Goal: Task Accomplishment & Management: Manage account settings

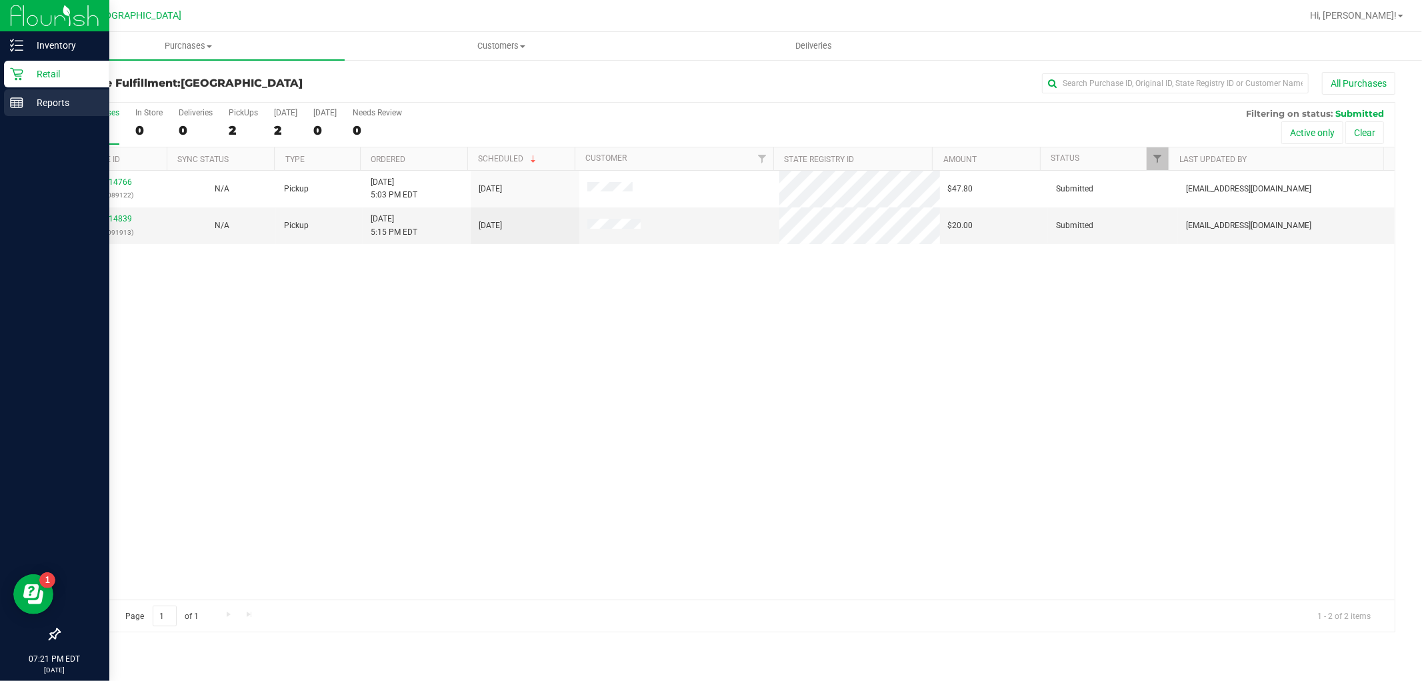
click at [49, 114] on div "Reports" at bounding box center [56, 102] width 105 height 27
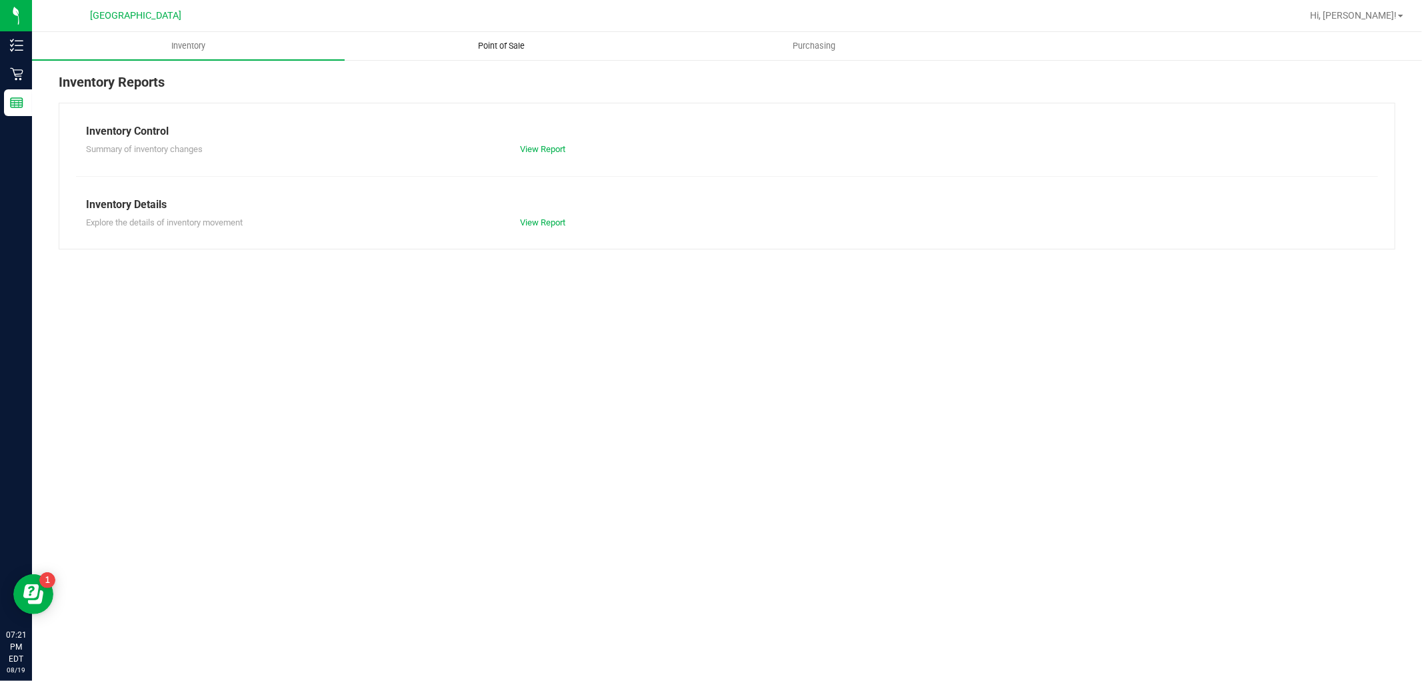
click at [484, 47] on span "Point of Sale" at bounding box center [501, 46] width 83 height 12
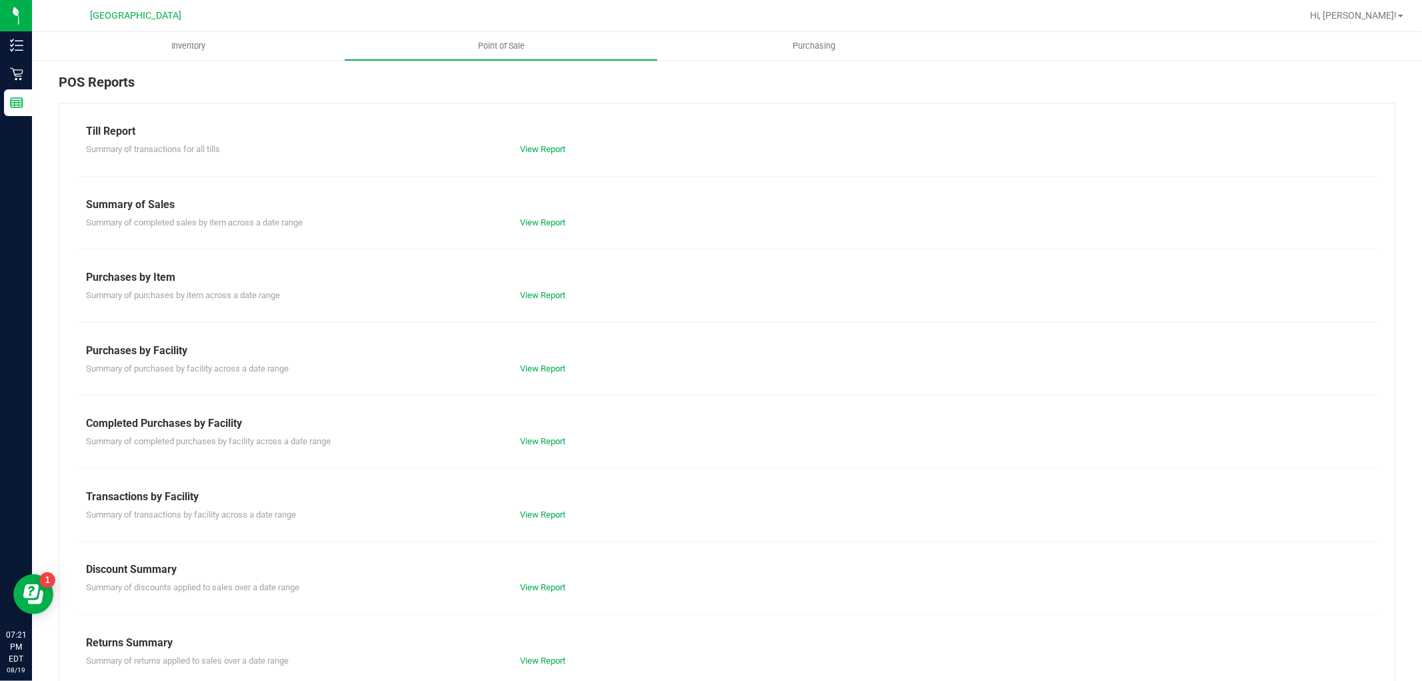
click at [549, 520] on div "View Report" at bounding box center [618, 514] width 217 height 13
click at [549, 517] on link "View Report" at bounding box center [542, 514] width 45 height 10
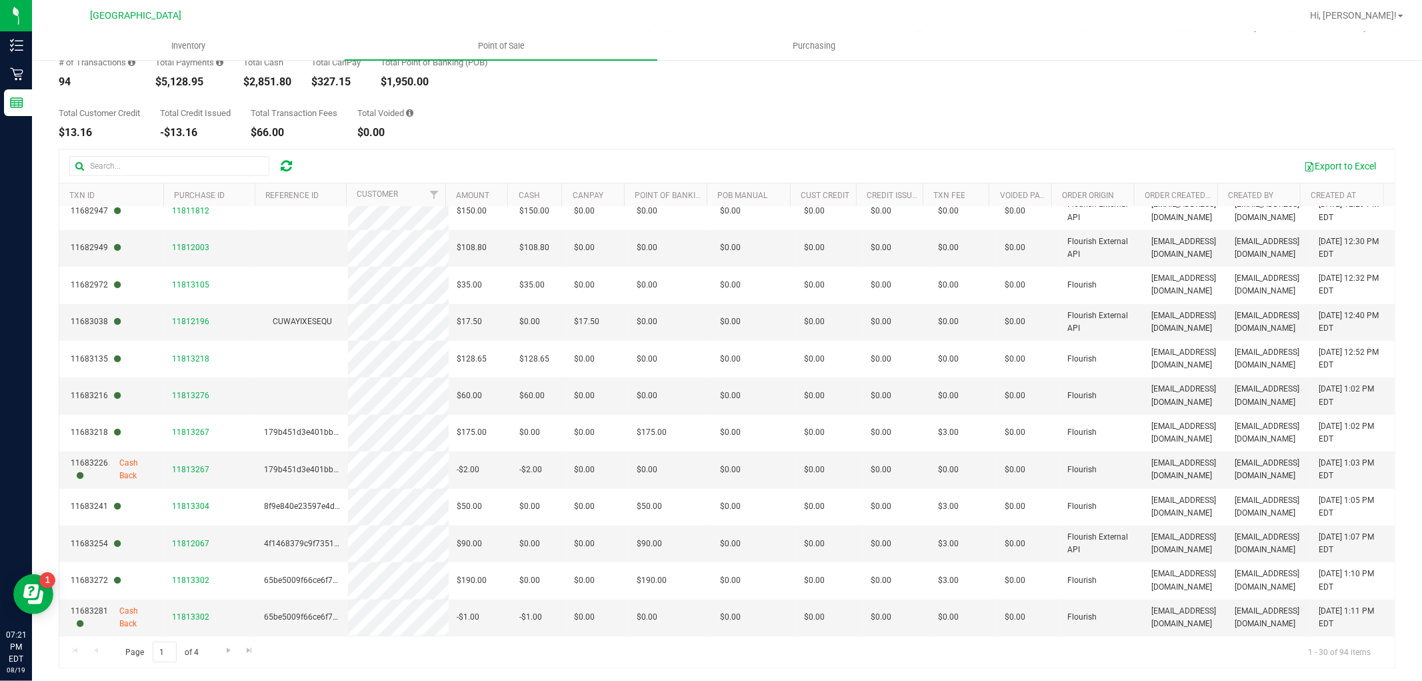
scroll to position [75, 0]
click at [169, 649] on input "1" at bounding box center [165, 651] width 24 height 21
type input "4"
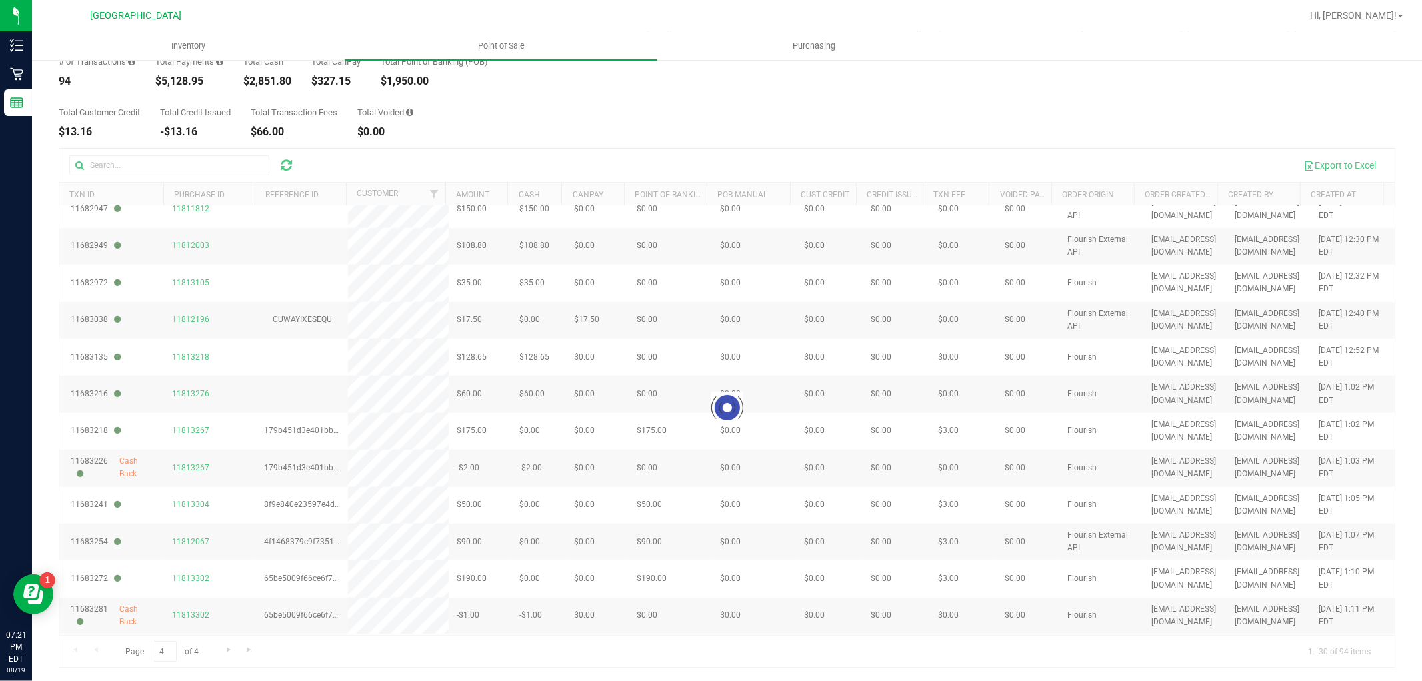
scroll to position [0, 0]
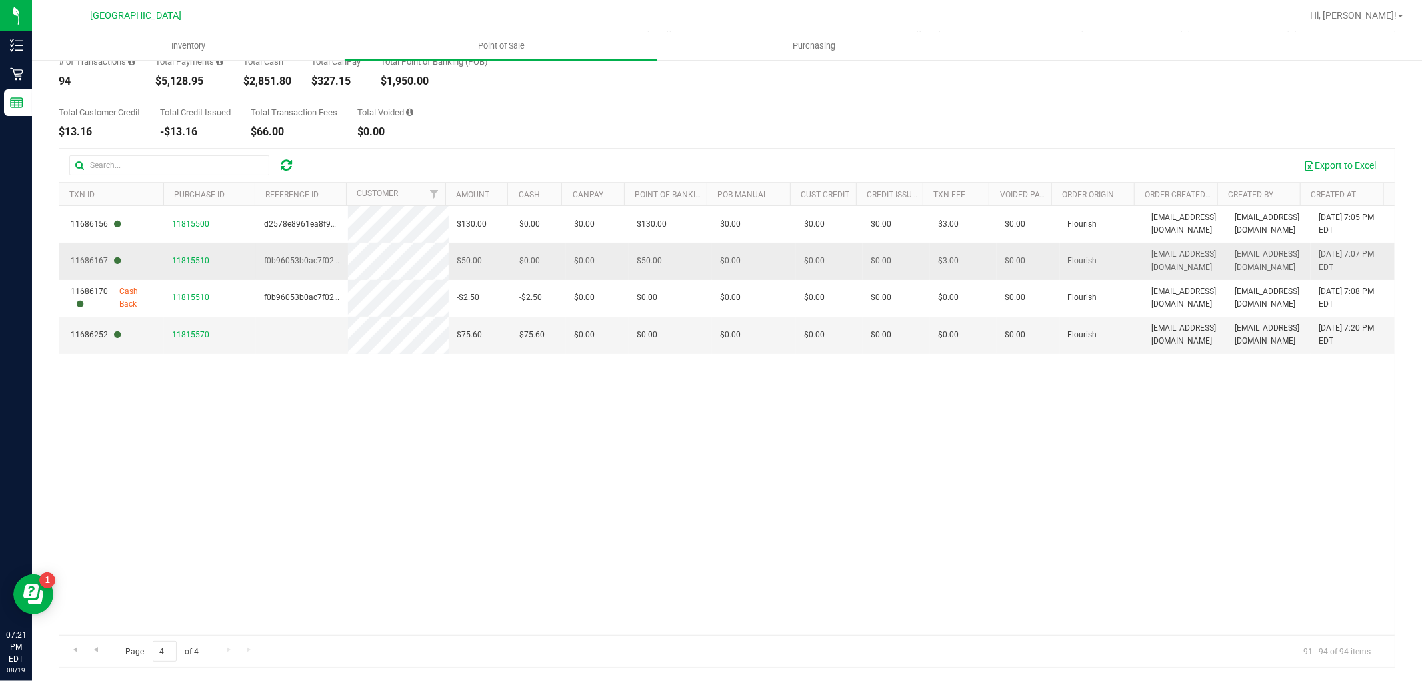
click at [189, 265] on span "11815510" at bounding box center [190, 261] width 37 height 13
click at [189, 263] on span "11815510" at bounding box center [190, 260] width 37 height 9
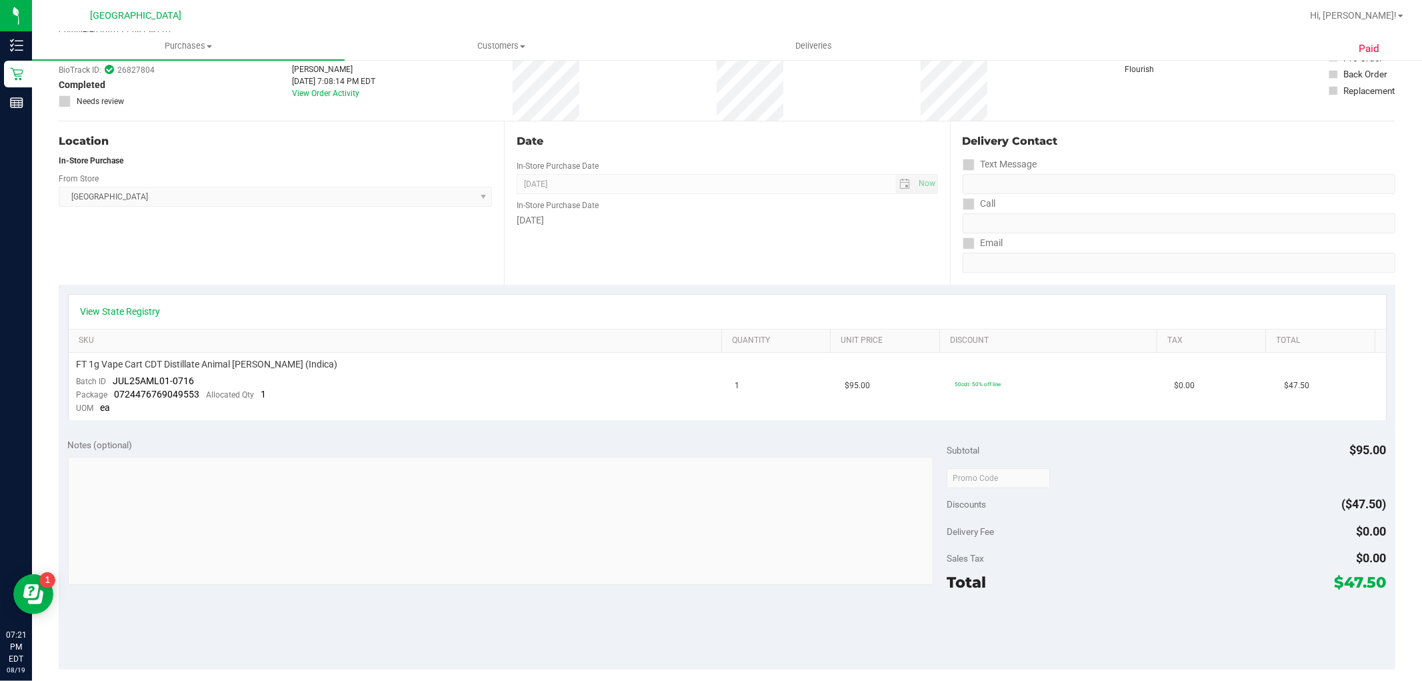
scroll to position [222, 0]
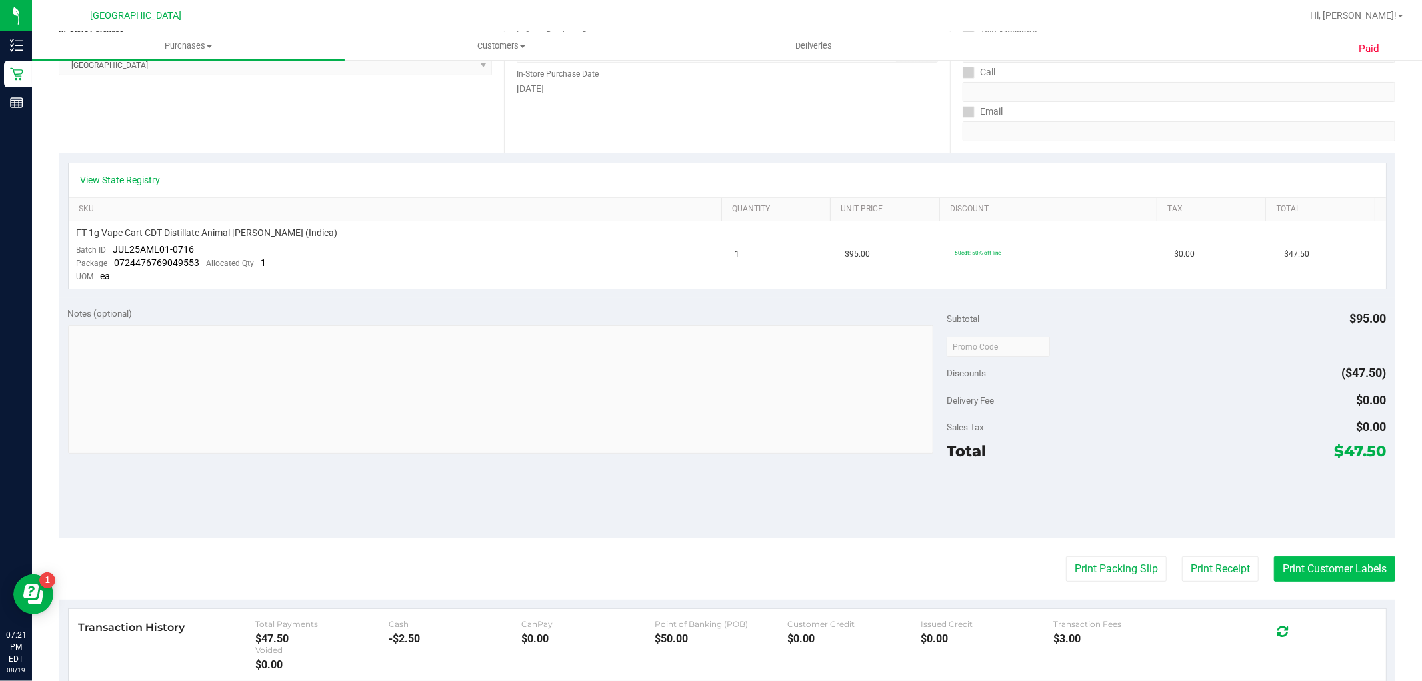
click at [1324, 557] on button "Print Customer Labels" at bounding box center [1334, 568] width 121 height 25
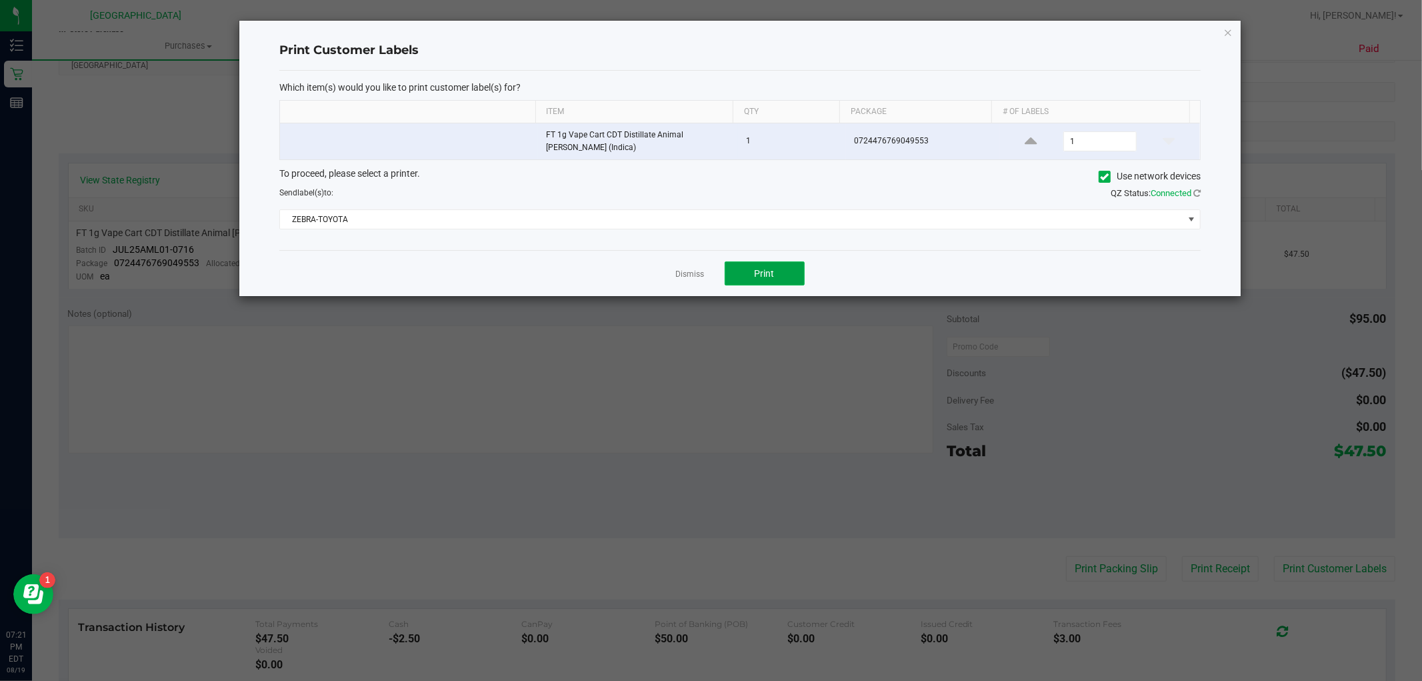
click at [788, 279] on button "Print" at bounding box center [765, 273] width 80 height 24
click at [674, 281] on div "Dismiss Print" at bounding box center [740, 273] width 922 height 46
click at [681, 275] on link "Dismiss" at bounding box center [690, 274] width 29 height 11
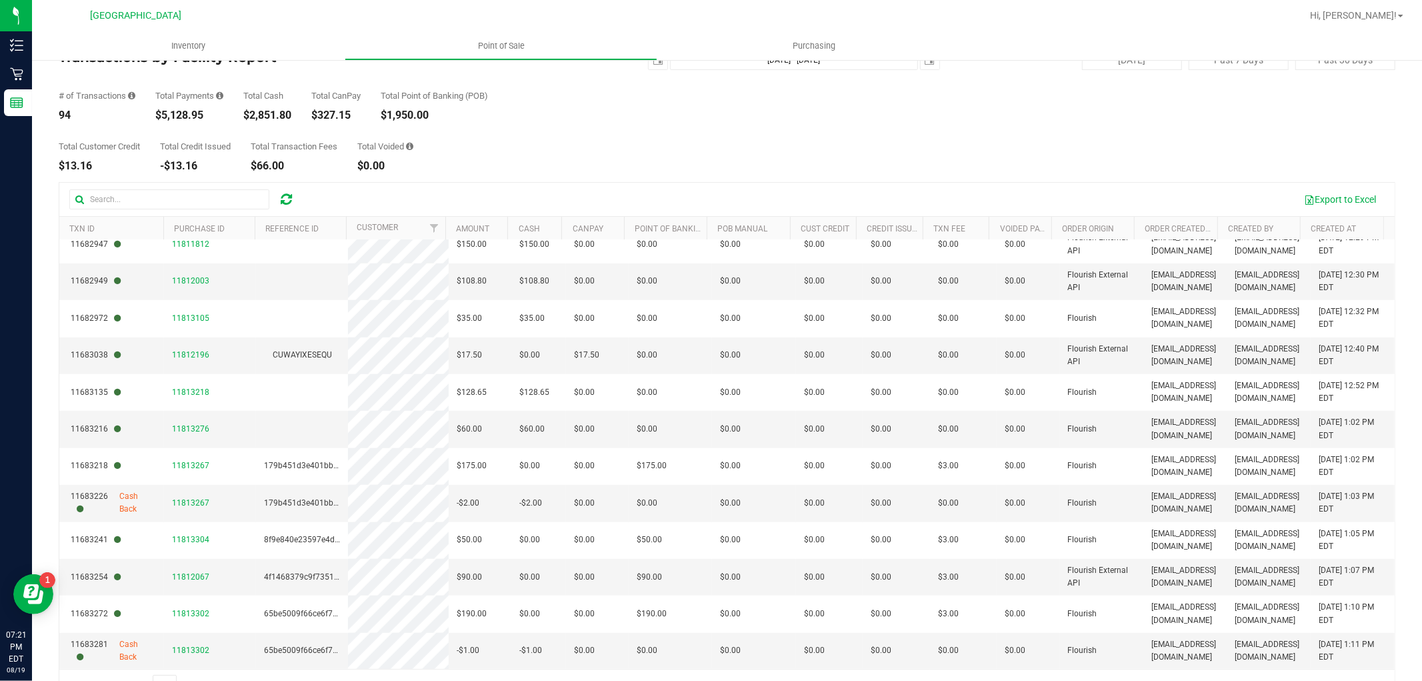
scroll to position [75, 0]
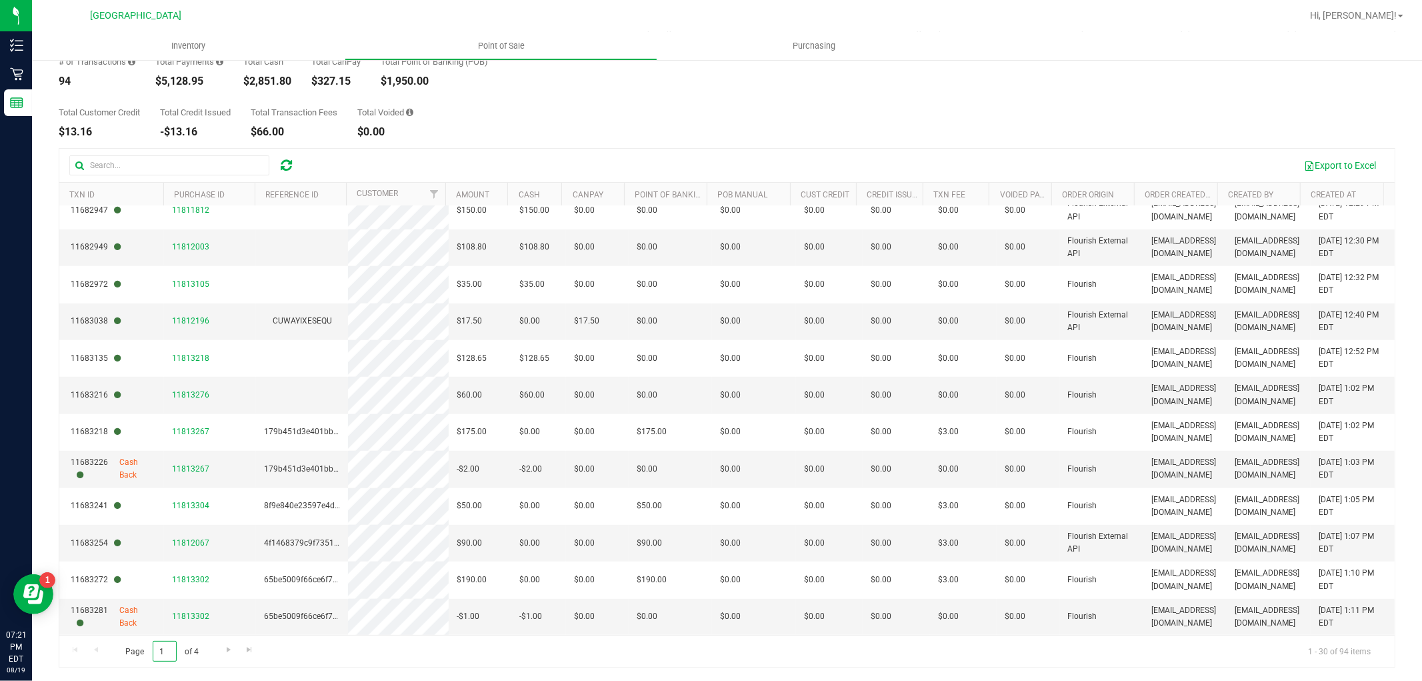
click at [164, 645] on input "1" at bounding box center [165, 651] width 24 height 21
type input "1"
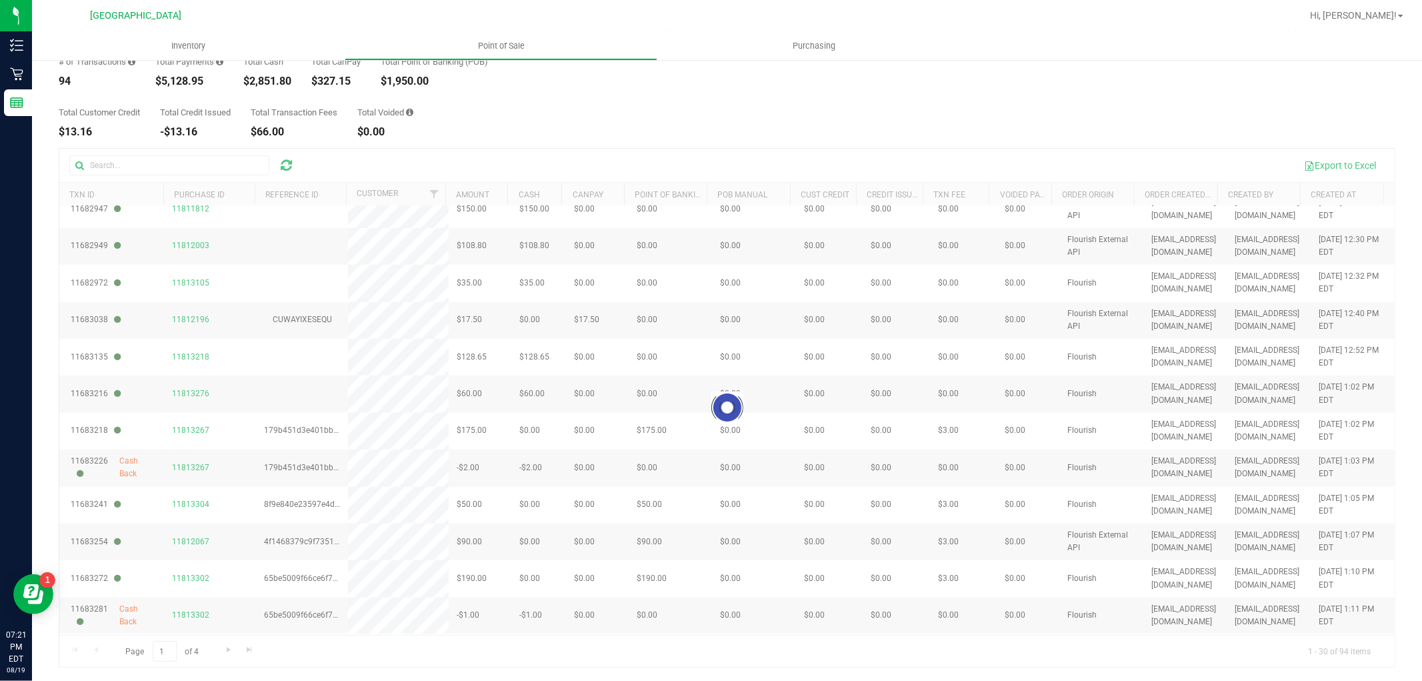
click at [171, 650] on div at bounding box center [727, 408] width 1336 height 518
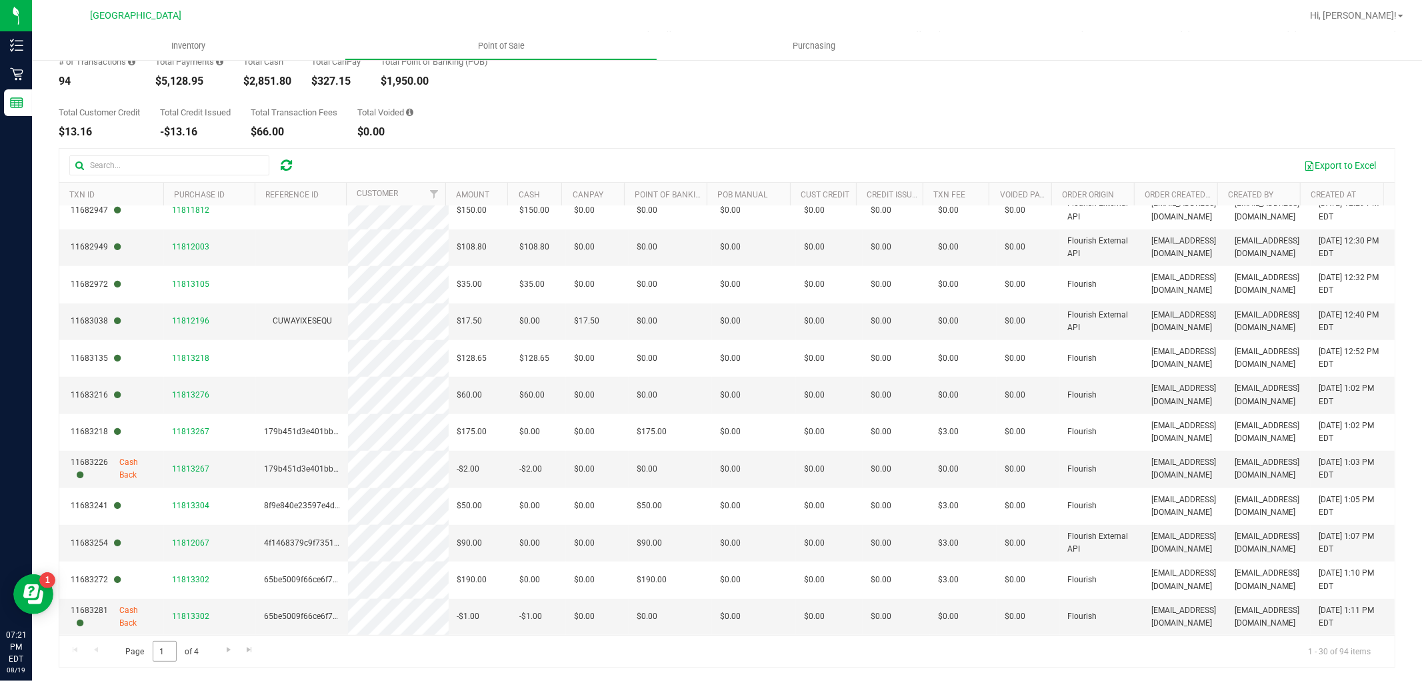
scroll to position [0, 0]
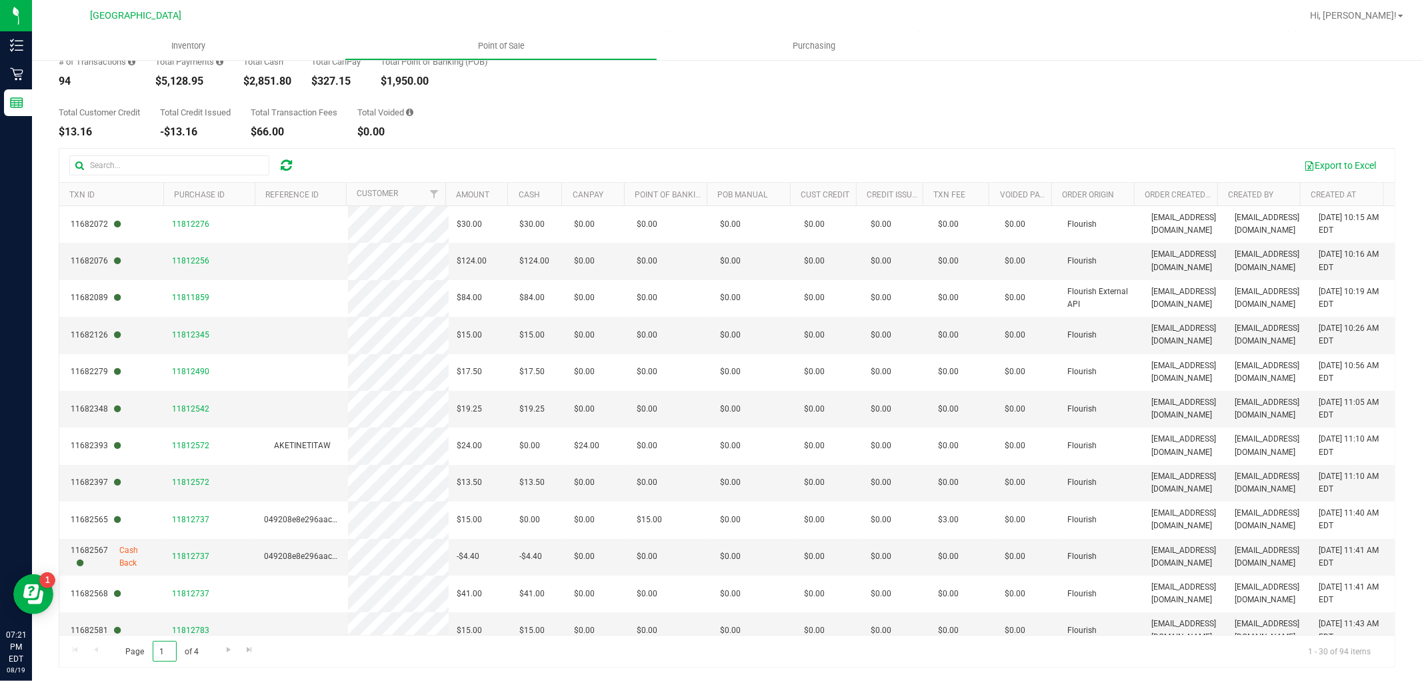
click at [167, 653] on input "1" at bounding box center [165, 651] width 24 height 21
type input "3"
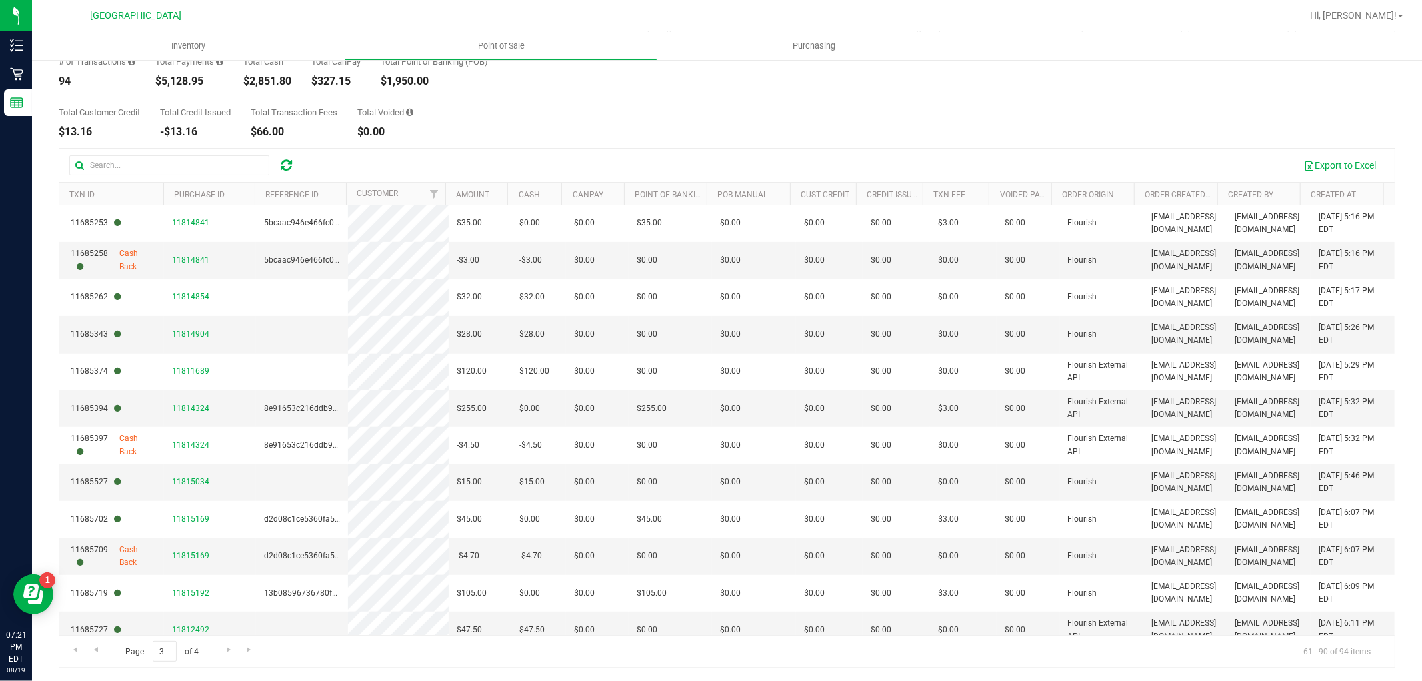
scroll to position [680, 0]
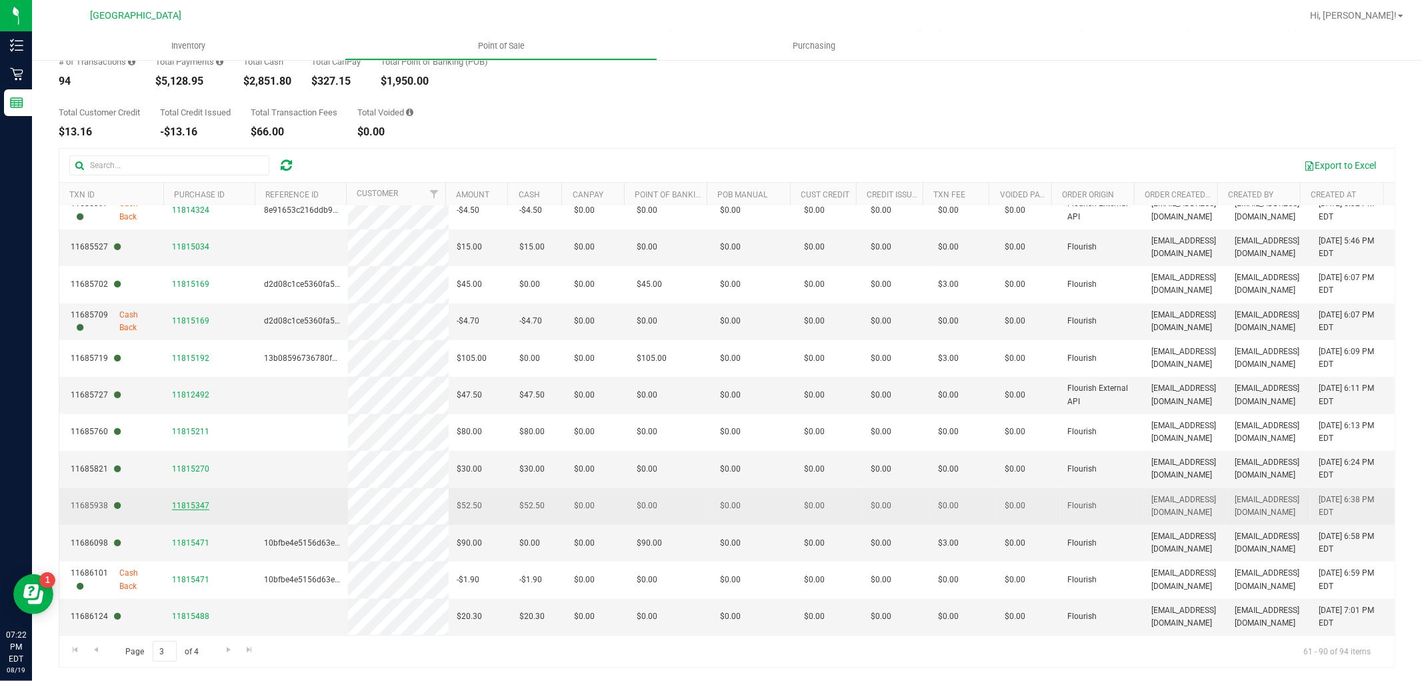
click at [197, 504] on span "11815347" at bounding box center [190, 505] width 37 height 9
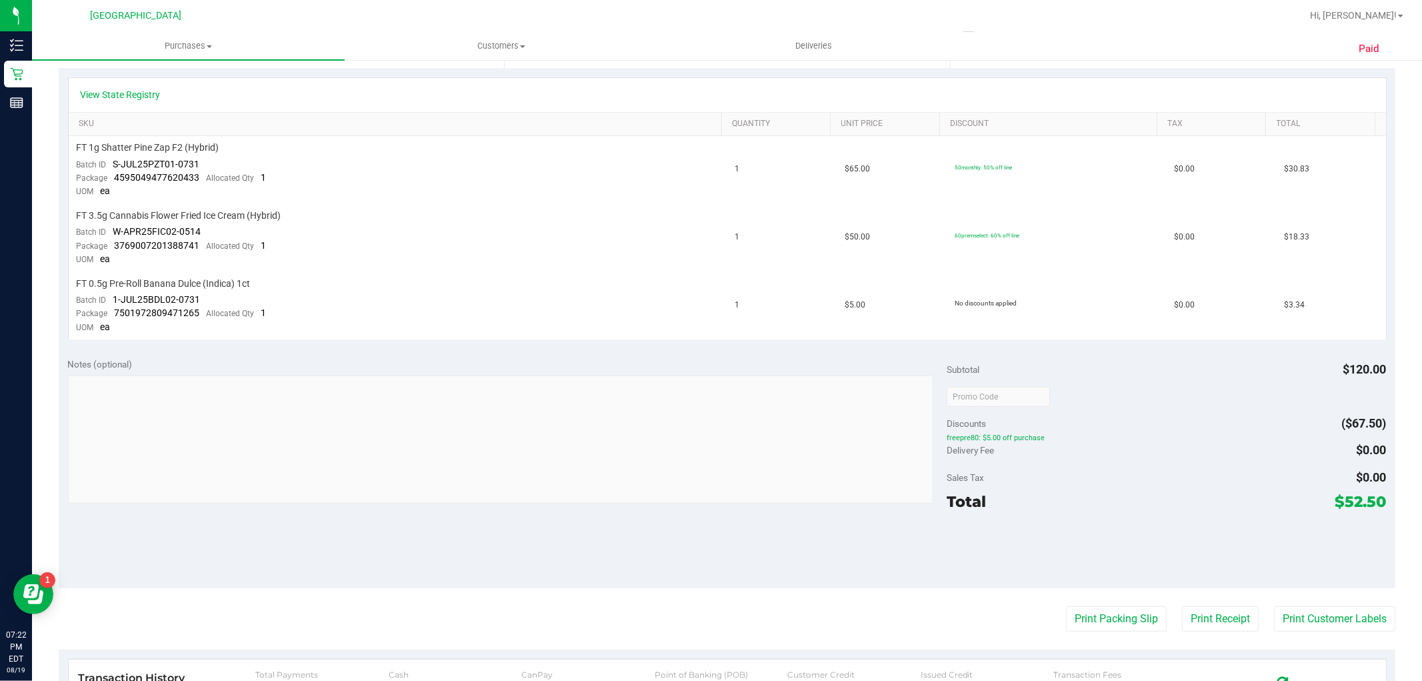
scroll to position [518, 0]
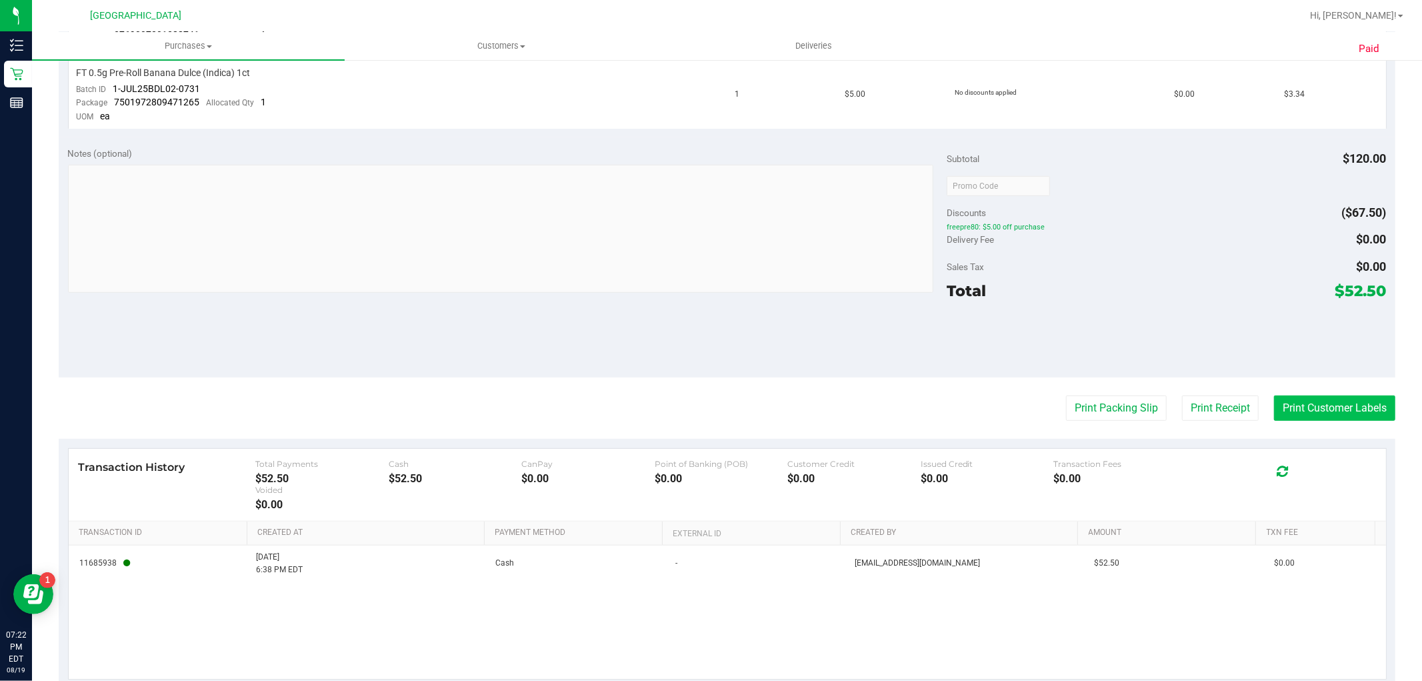
click at [1325, 416] on button "Print Customer Labels" at bounding box center [1334, 407] width 121 height 25
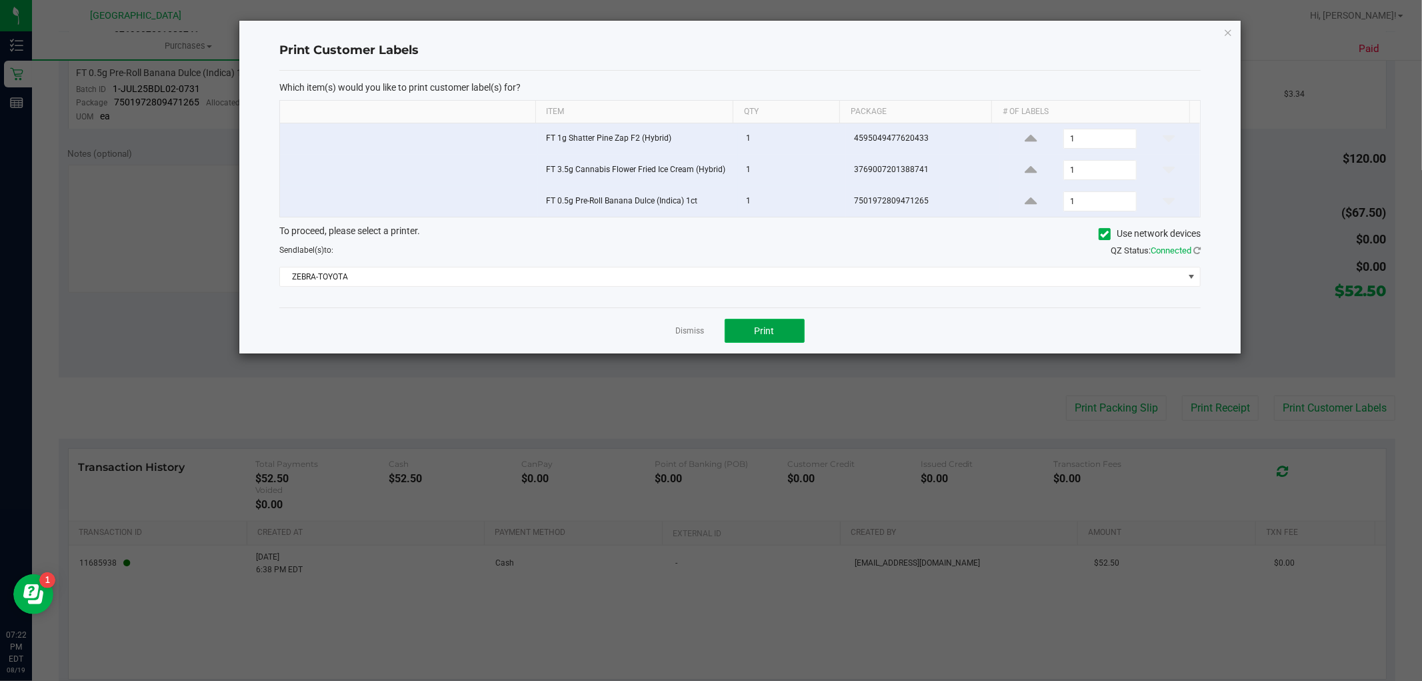
click at [769, 330] on span "Print" at bounding box center [765, 330] width 20 height 11
click at [695, 333] on link "Dismiss" at bounding box center [690, 330] width 29 height 11
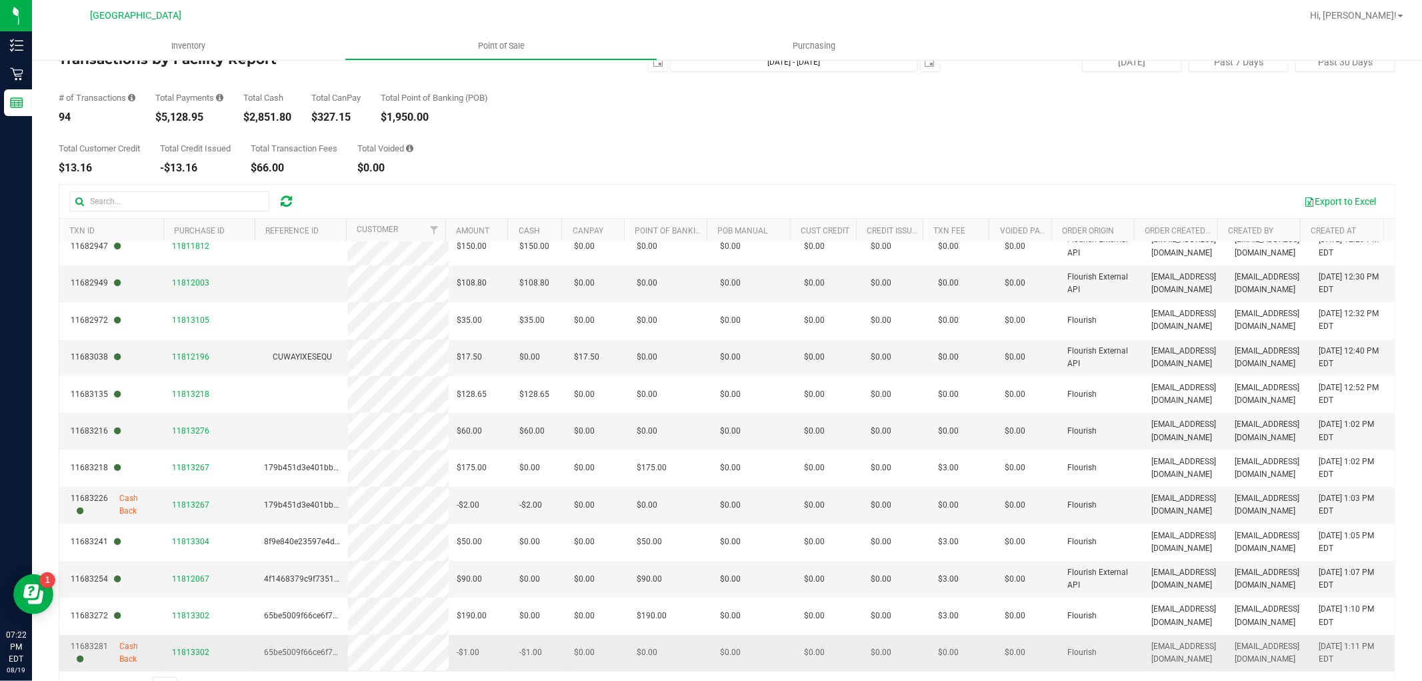
scroll to position [75, 0]
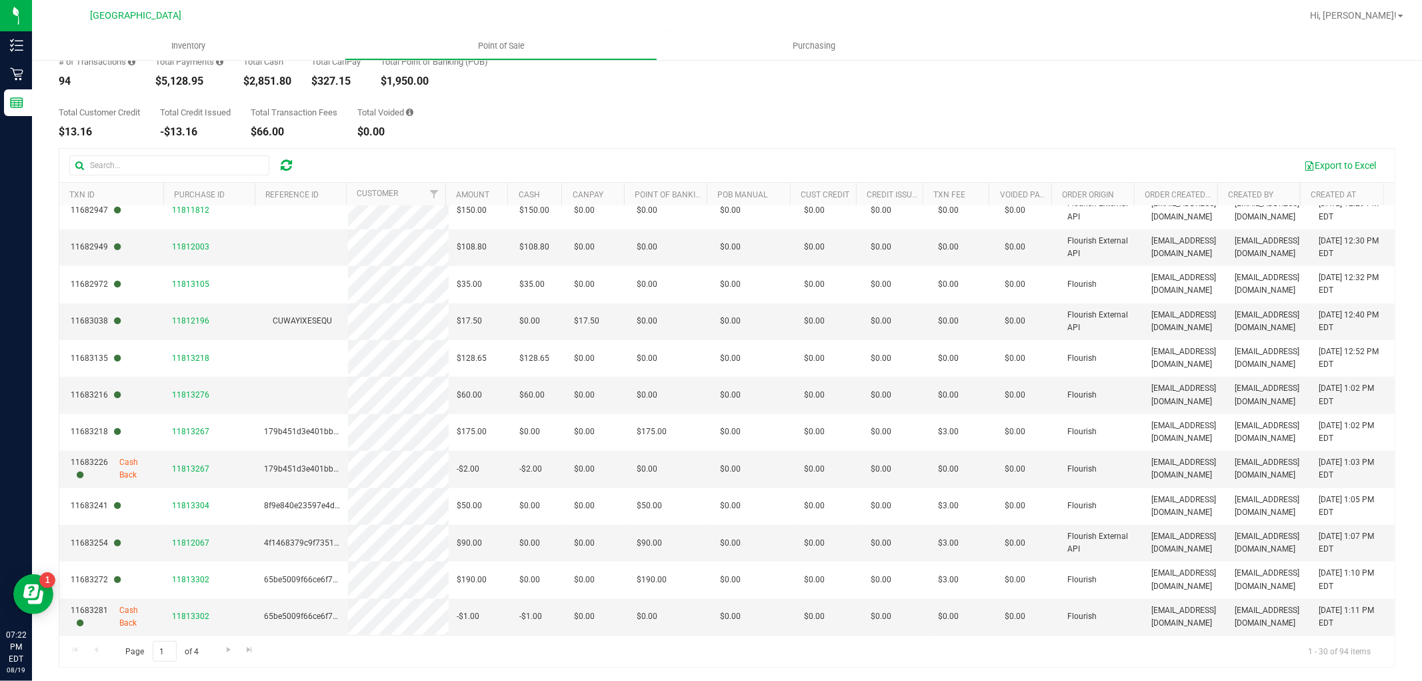
click at [179, 647] on span "Page 1 of 4" at bounding box center [162, 651] width 96 height 21
click at [175, 649] on span "Page 1 of 4" at bounding box center [162, 651] width 96 height 21
click at [173, 649] on input "1" at bounding box center [165, 651] width 24 height 21
type input "3"
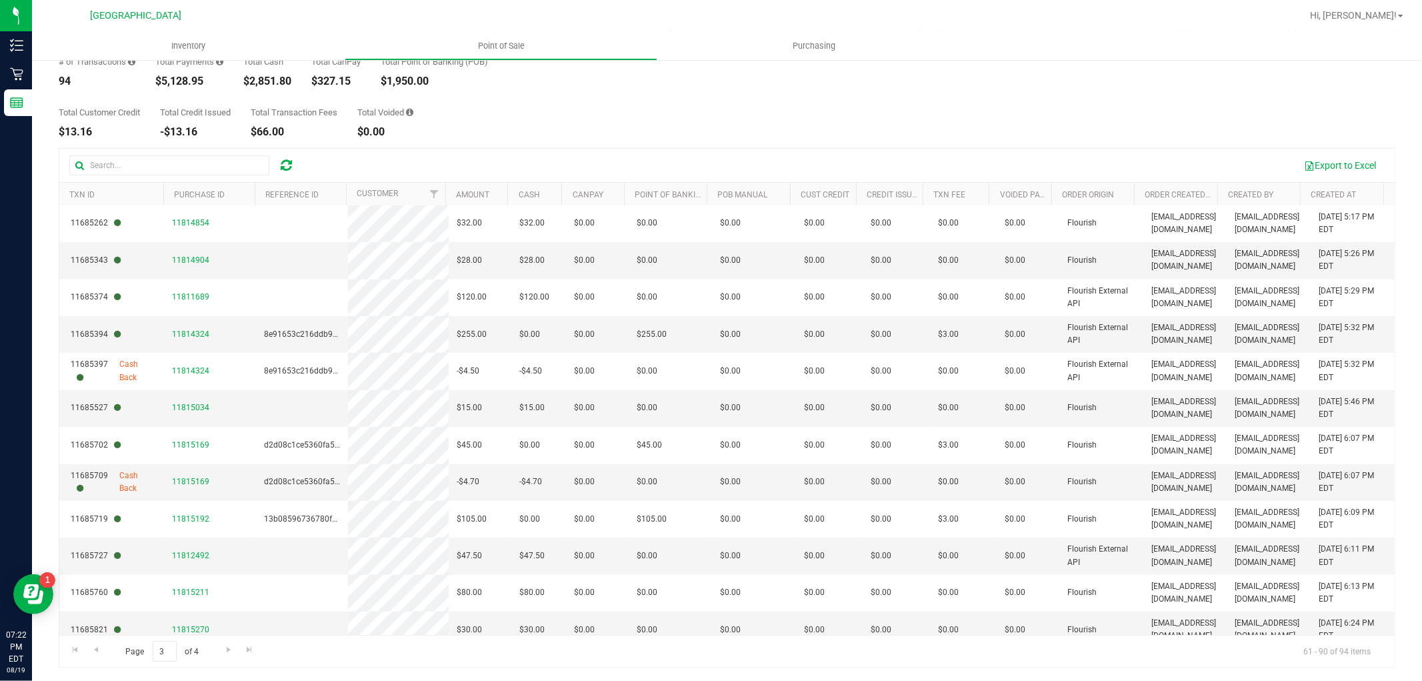
scroll to position [680, 0]
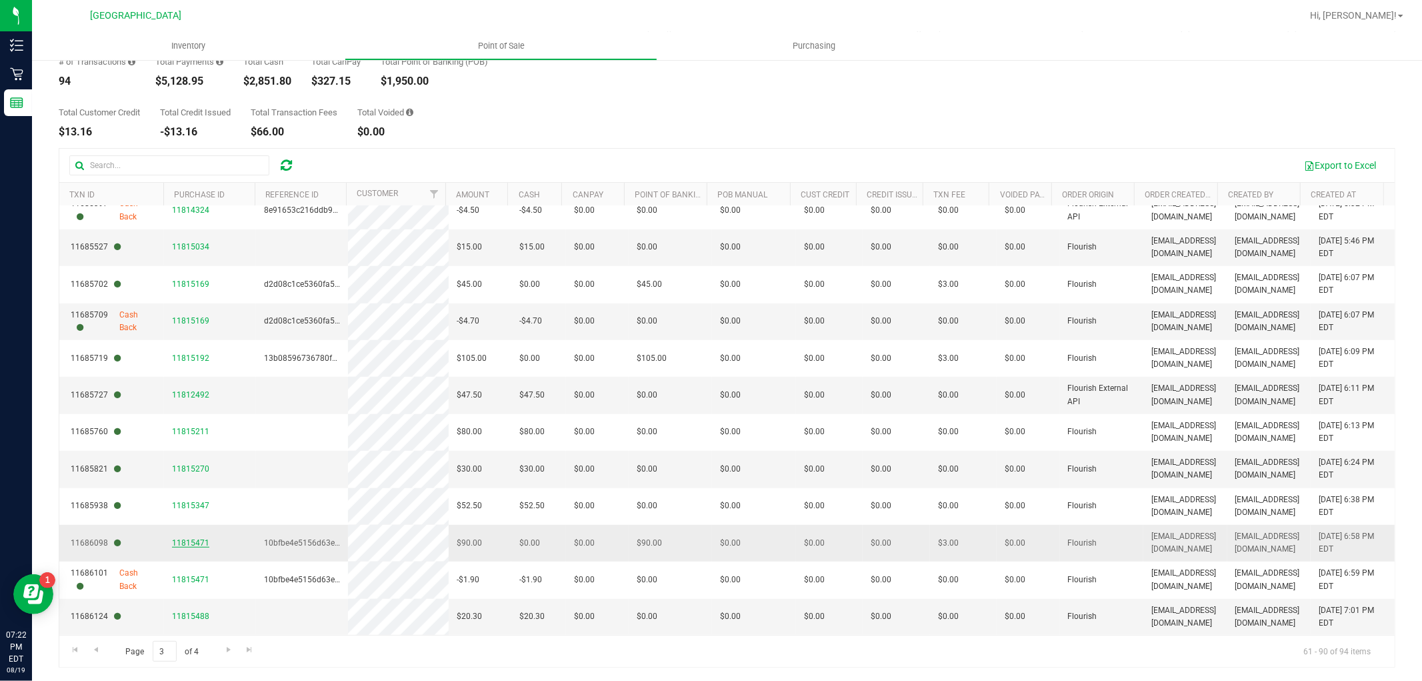
click at [179, 544] on span "11815471" at bounding box center [190, 542] width 37 height 9
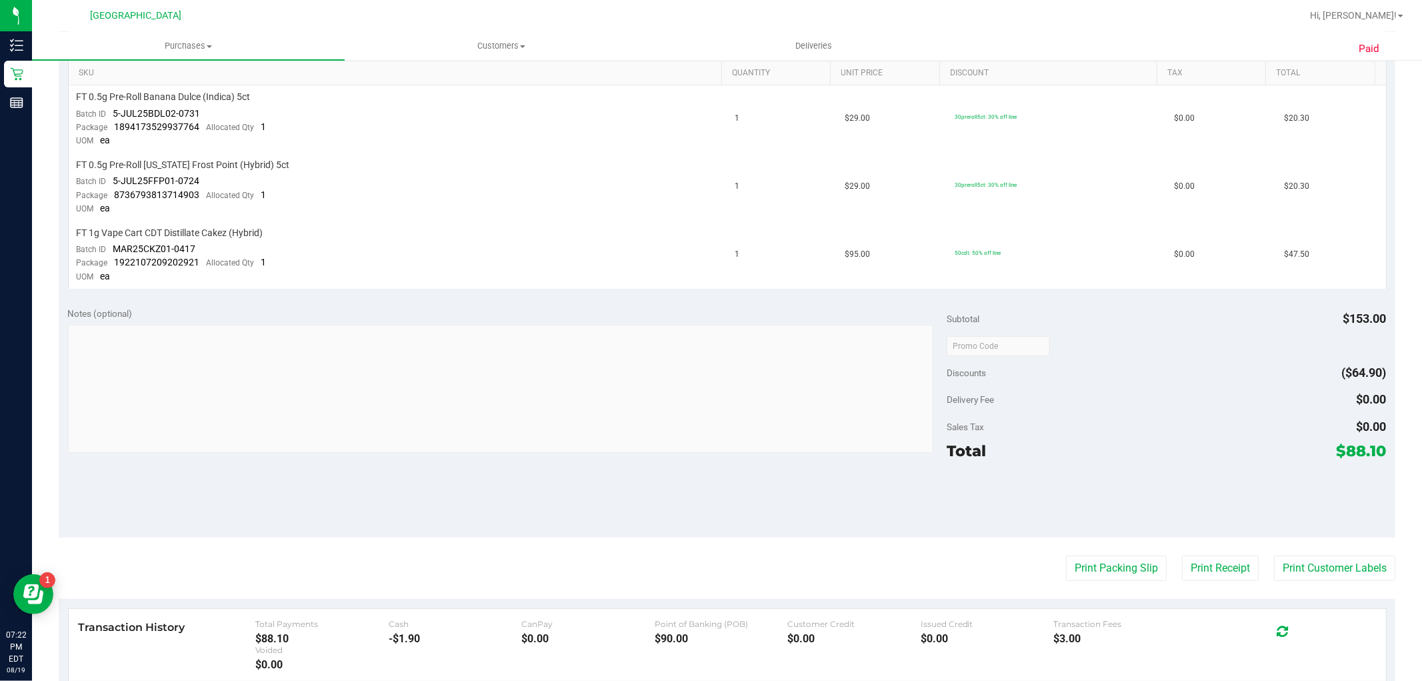
scroll to position [444, 0]
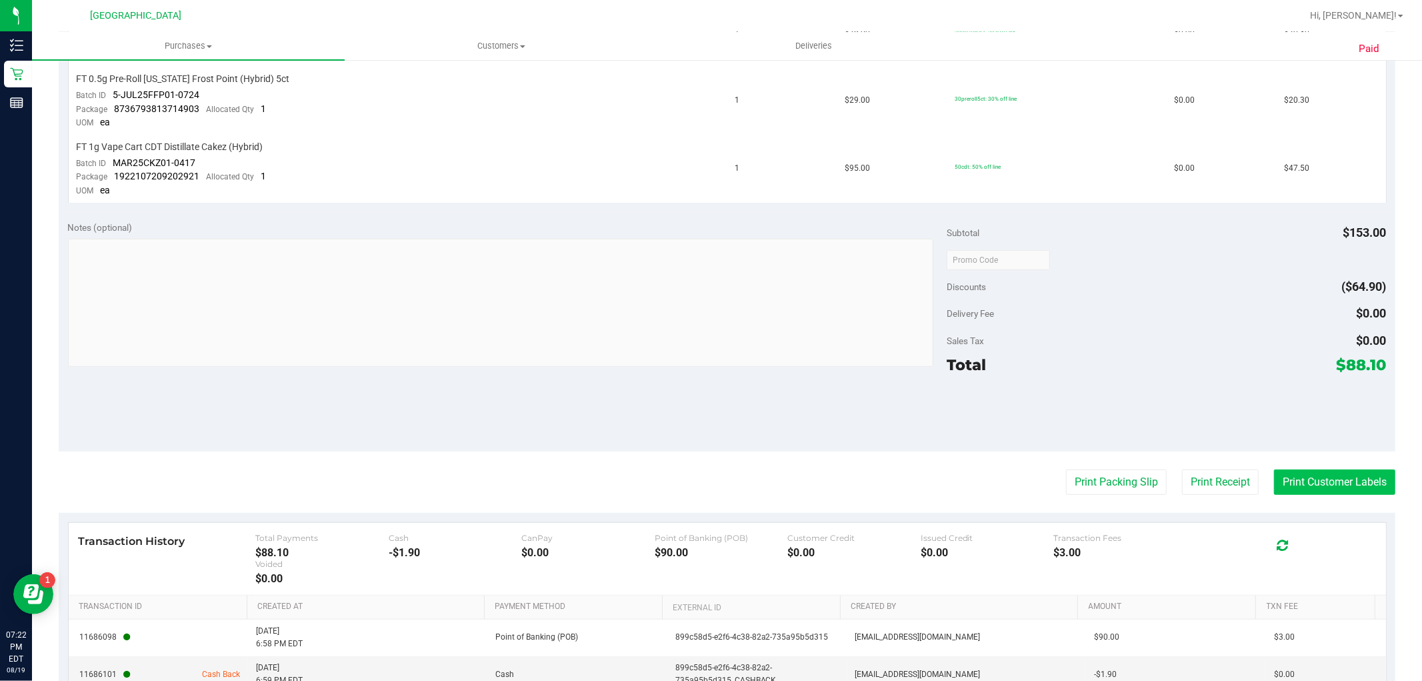
click at [1362, 491] on button "Print Customer Labels" at bounding box center [1334, 481] width 121 height 25
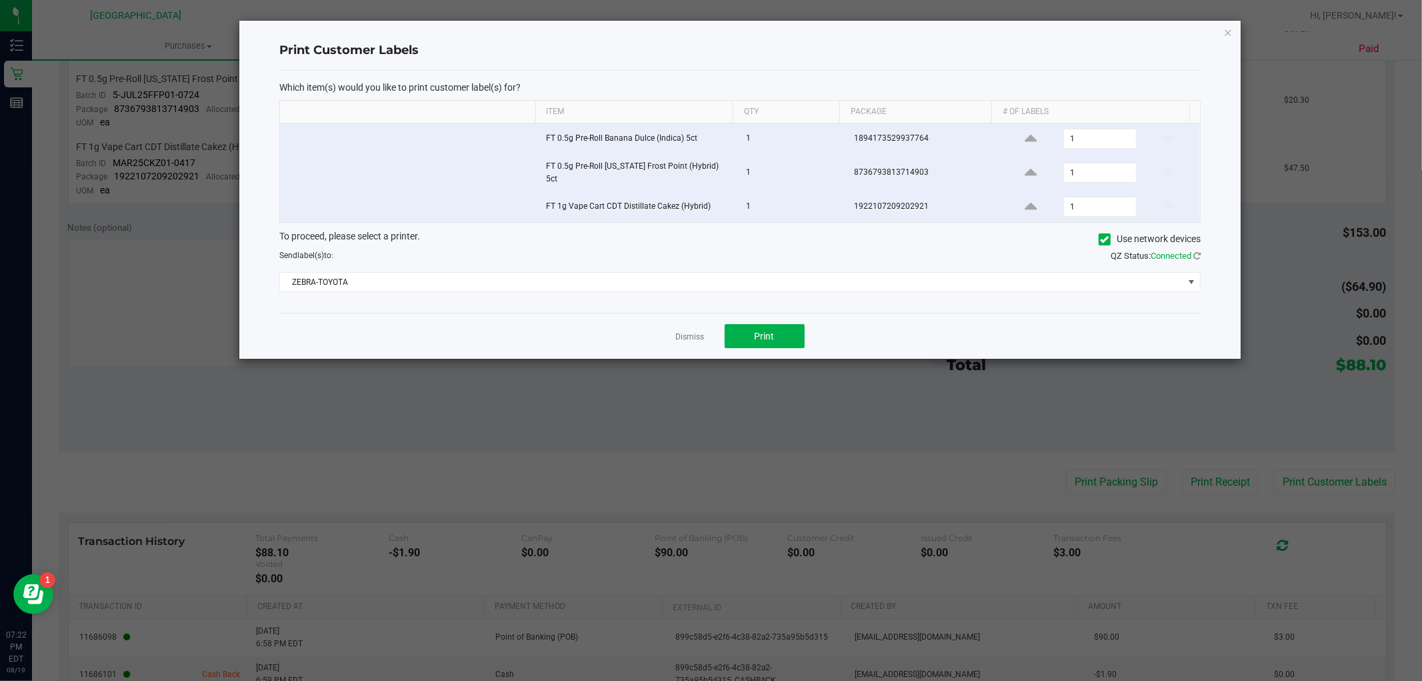
click at [767, 317] on div "Dismiss Print" at bounding box center [740, 336] width 922 height 46
click at [764, 324] on button "Print" at bounding box center [765, 336] width 80 height 24
click at [696, 331] on link "Dismiss" at bounding box center [690, 336] width 29 height 11
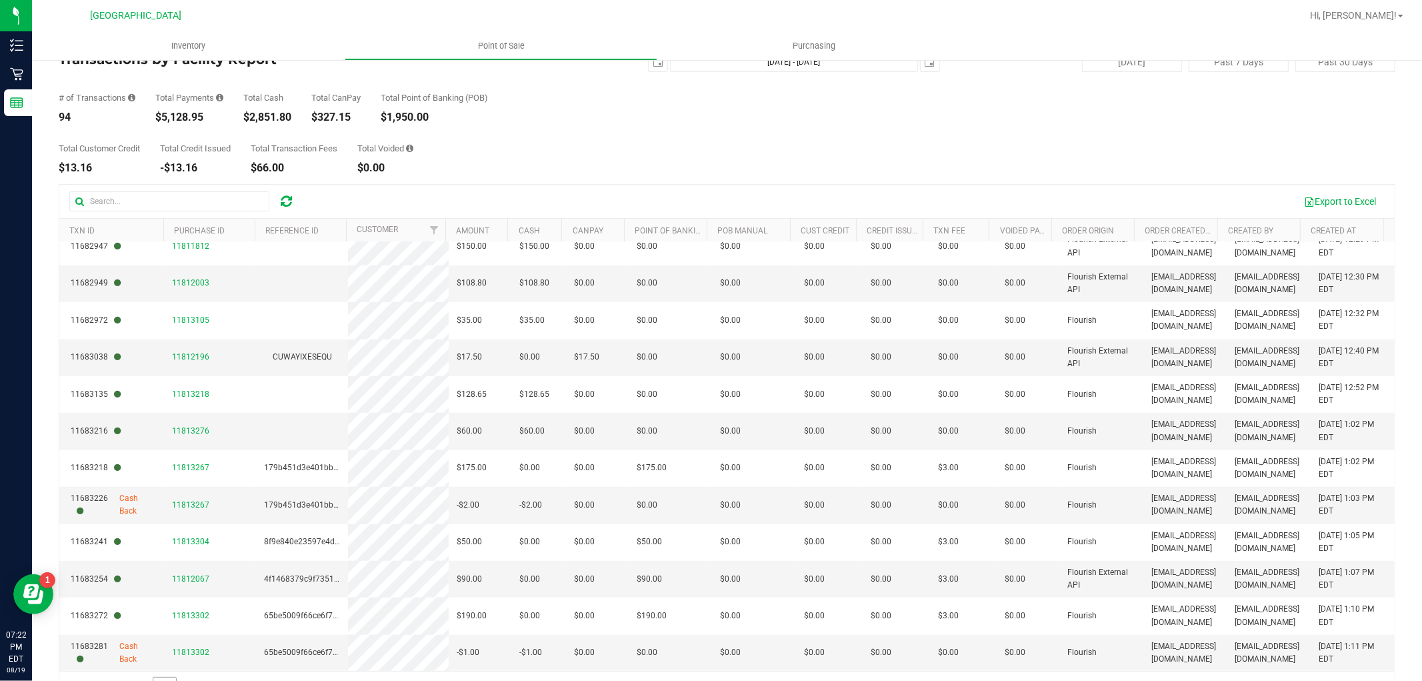
scroll to position [75, 0]
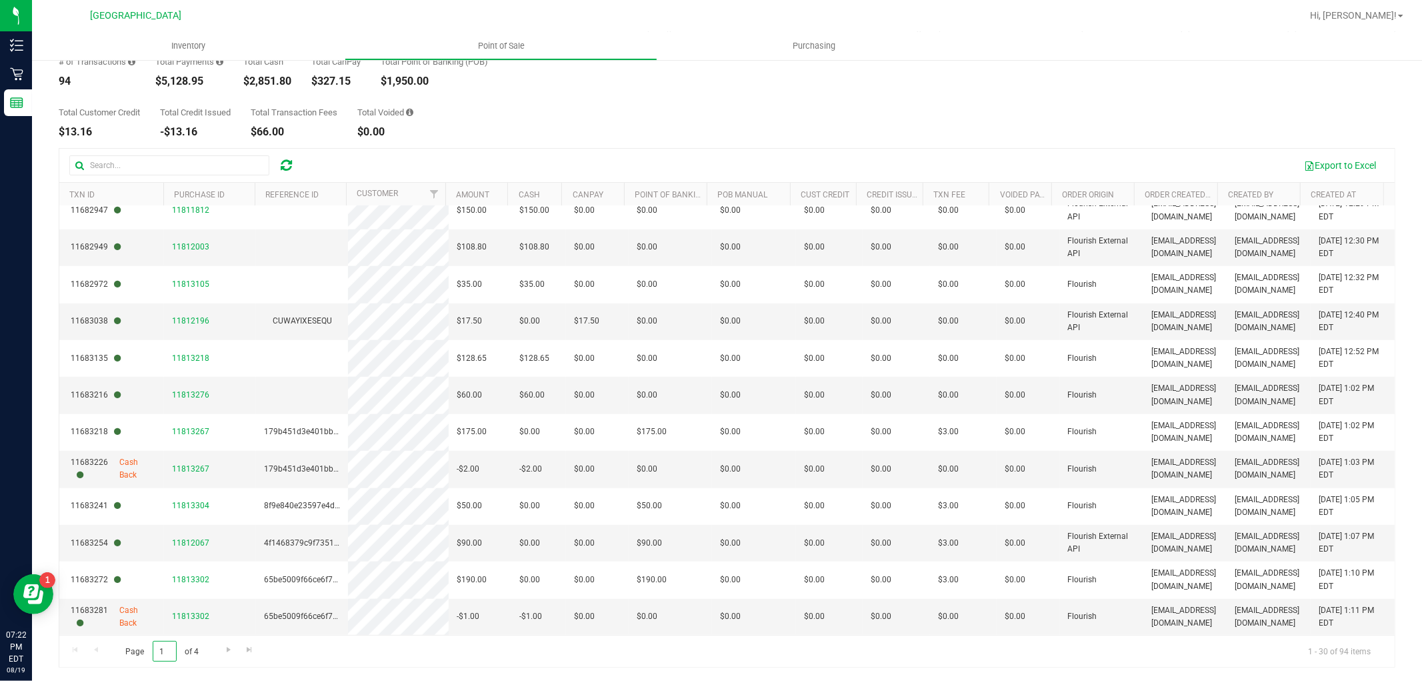
click at [164, 654] on input "1" at bounding box center [165, 651] width 24 height 21
type input "3"
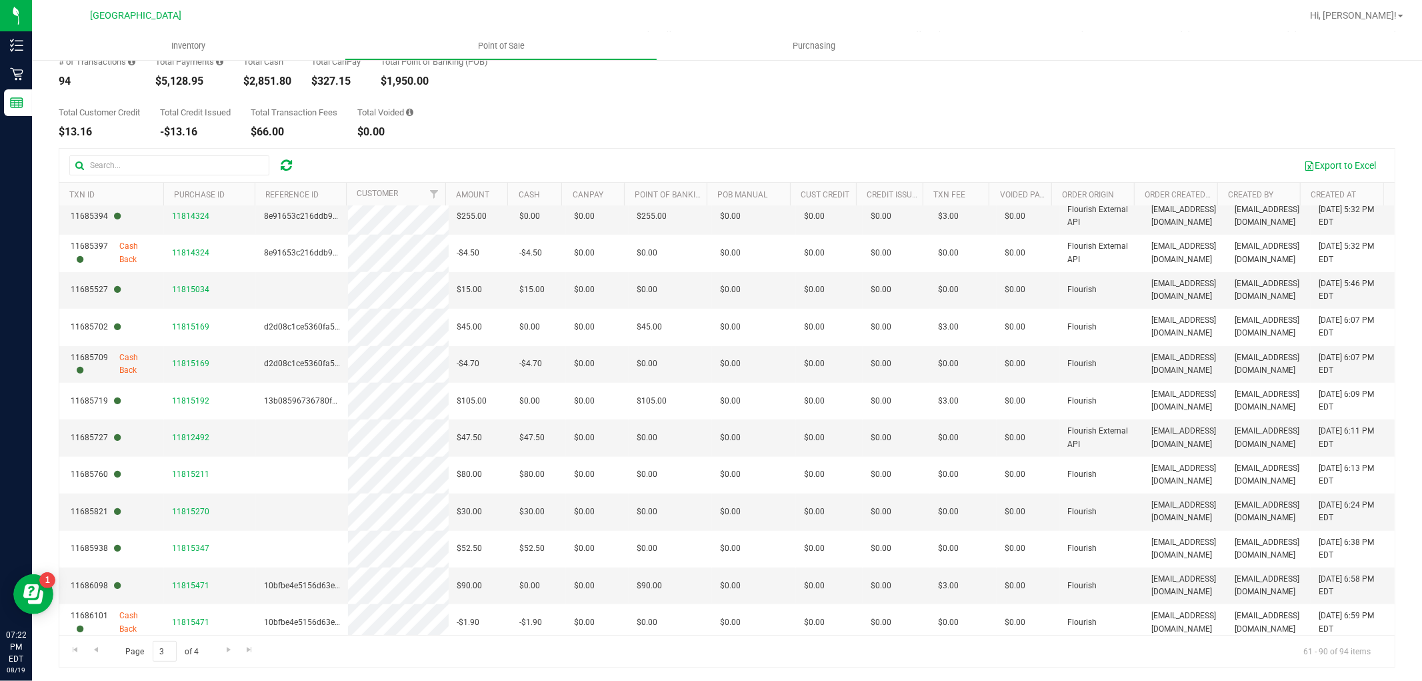
scroll to position [680, 0]
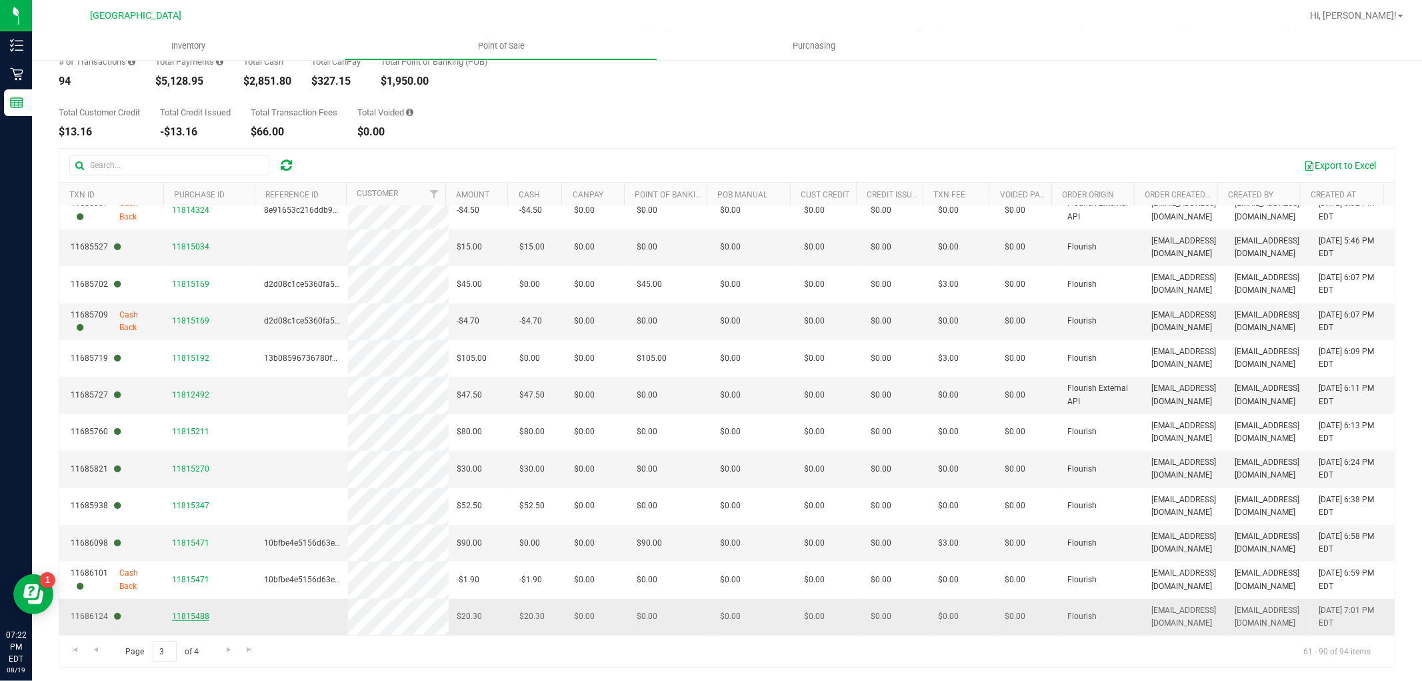
click at [194, 619] on span "11815488" at bounding box center [190, 615] width 37 height 9
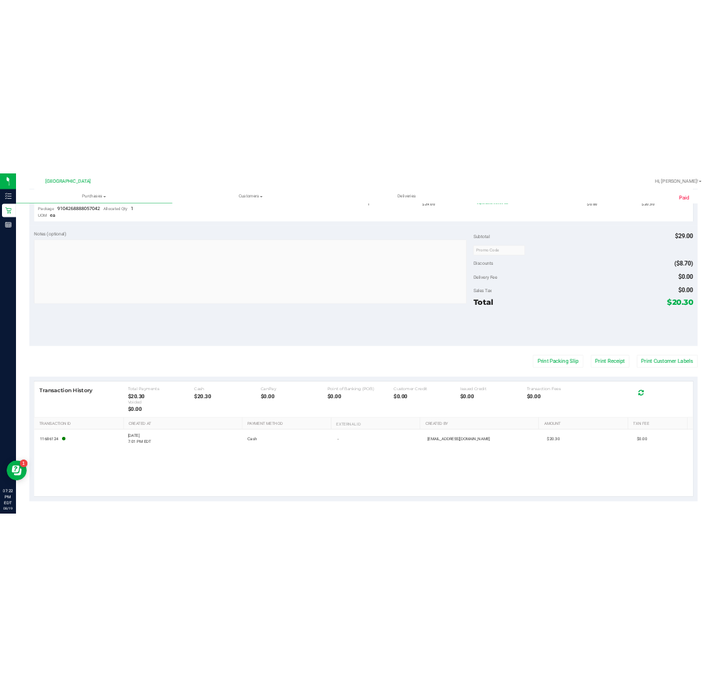
scroll to position [417, 0]
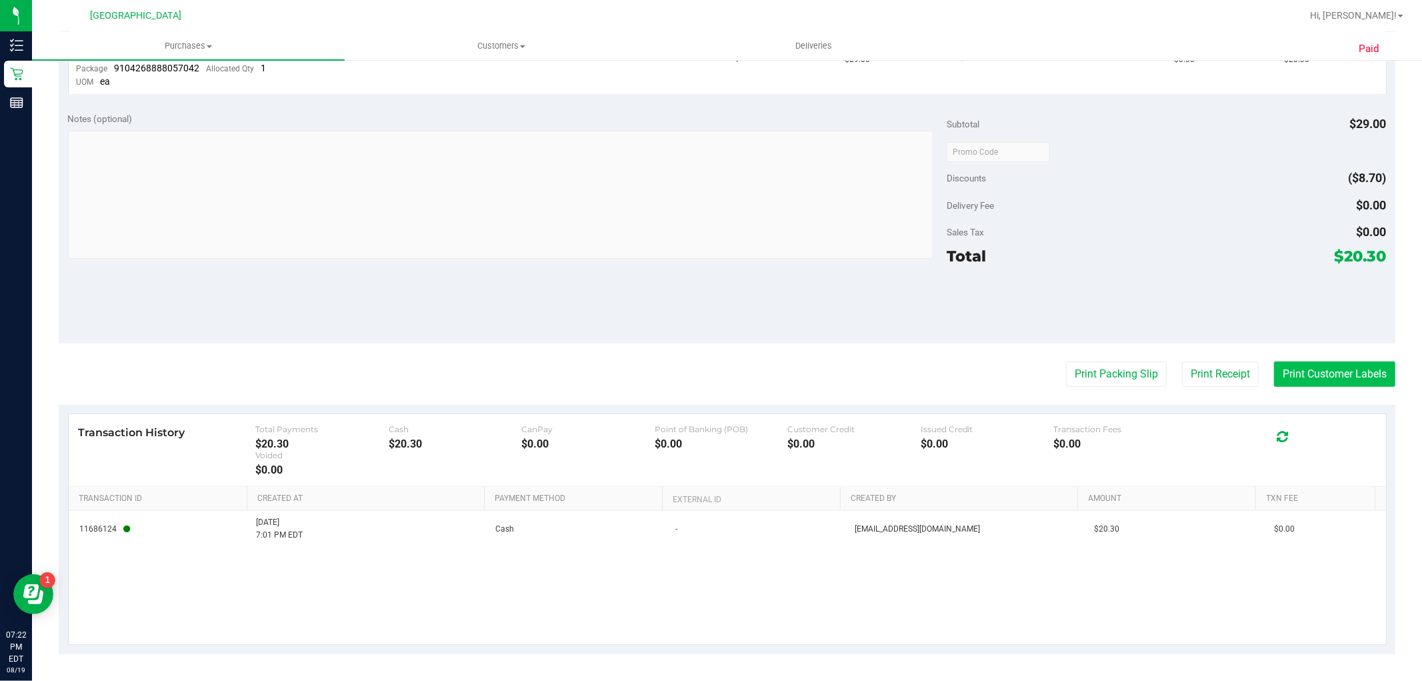
click at [1344, 380] on button "Print Customer Labels" at bounding box center [1334, 373] width 121 height 25
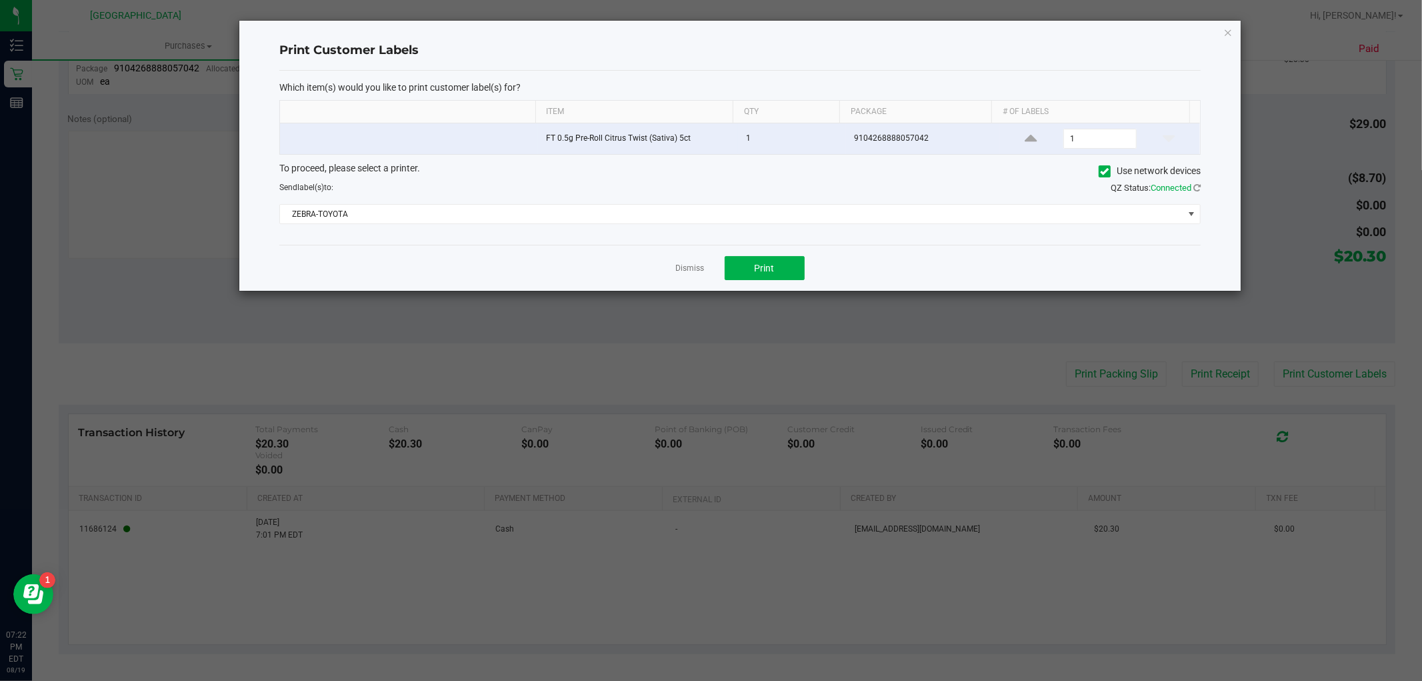
click at [659, 267] on div "Dismiss Print" at bounding box center [740, 268] width 922 height 46
click at [687, 267] on link "Dismiss" at bounding box center [690, 268] width 29 height 11
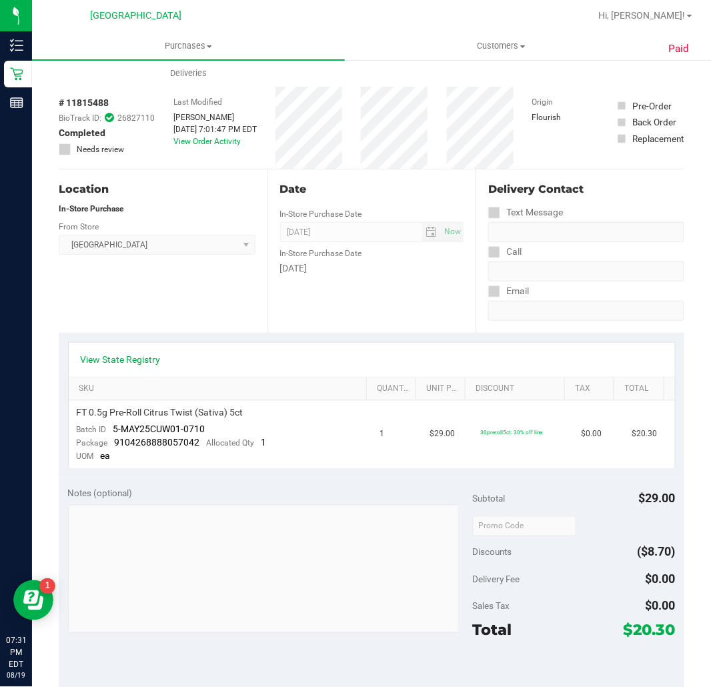
scroll to position [0, 0]
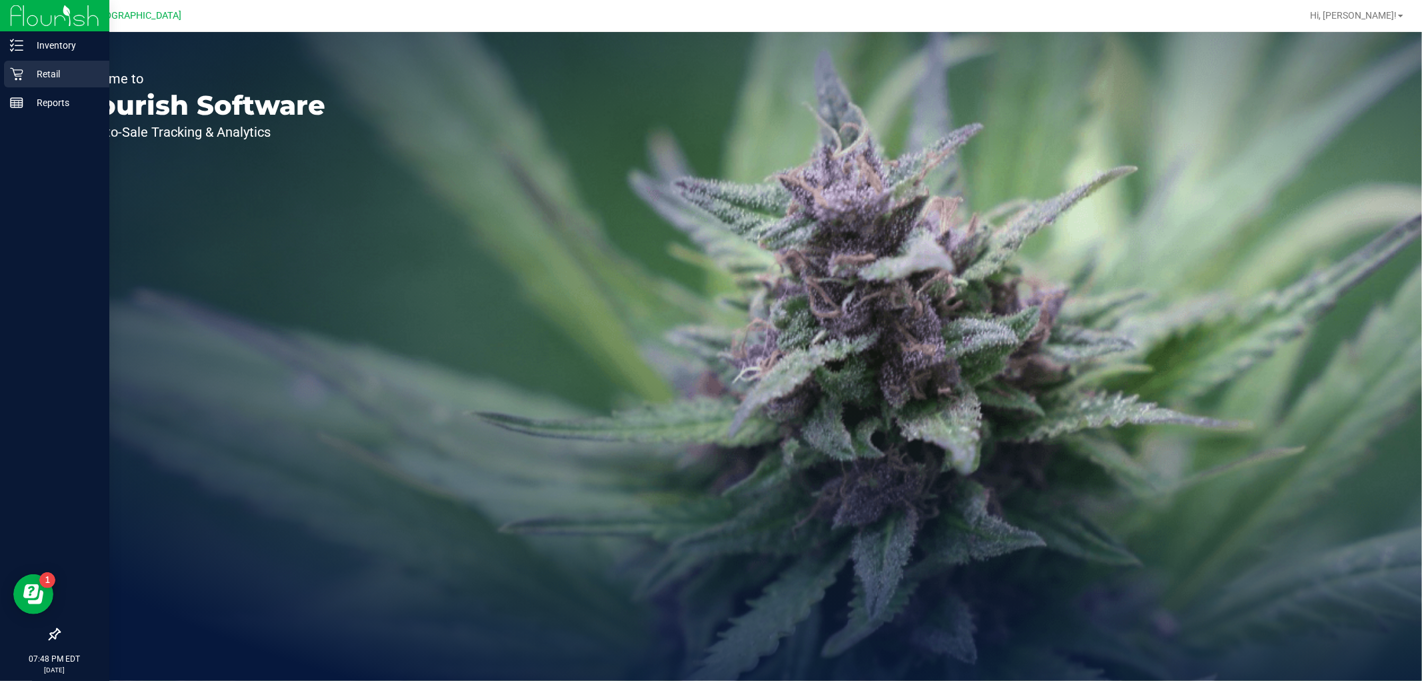
click at [17, 75] on icon at bounding box center [16, 73] width 13 height 13
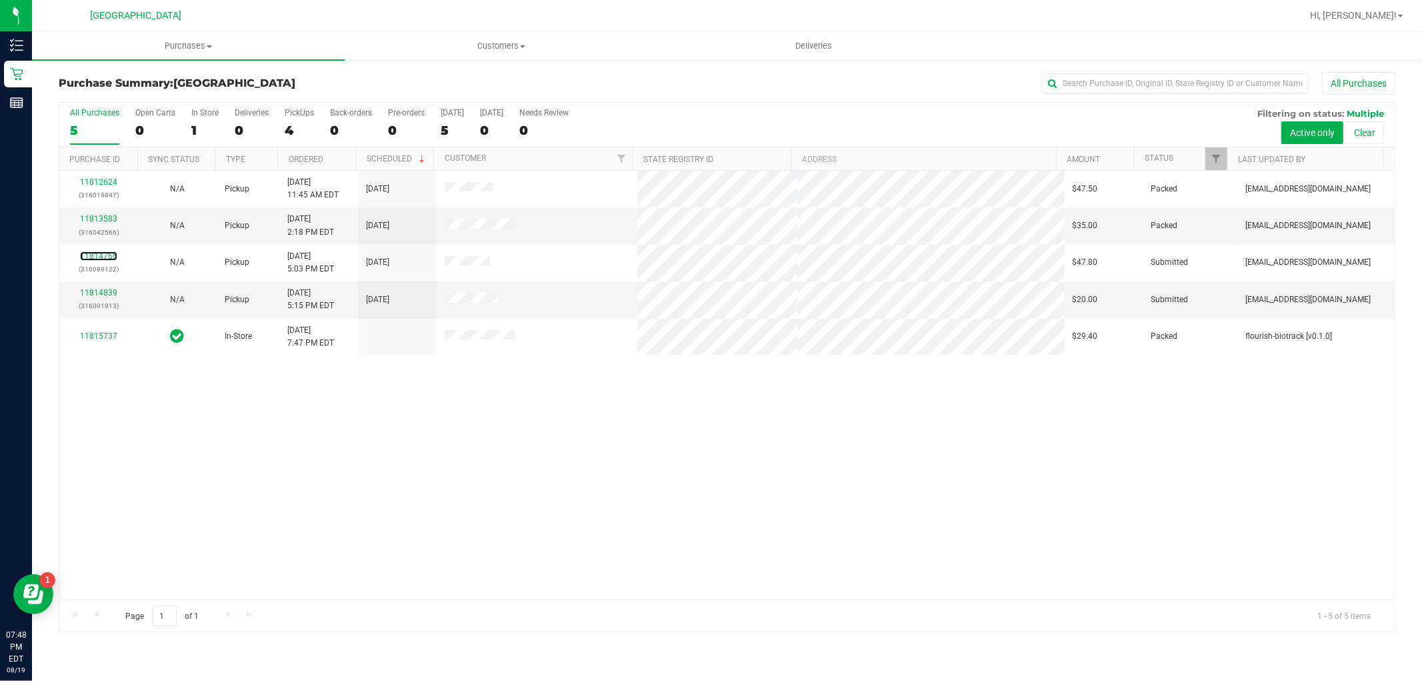
click at [94, 255] on link "11814766" at bounding box center [98, 255] width 37 height 9
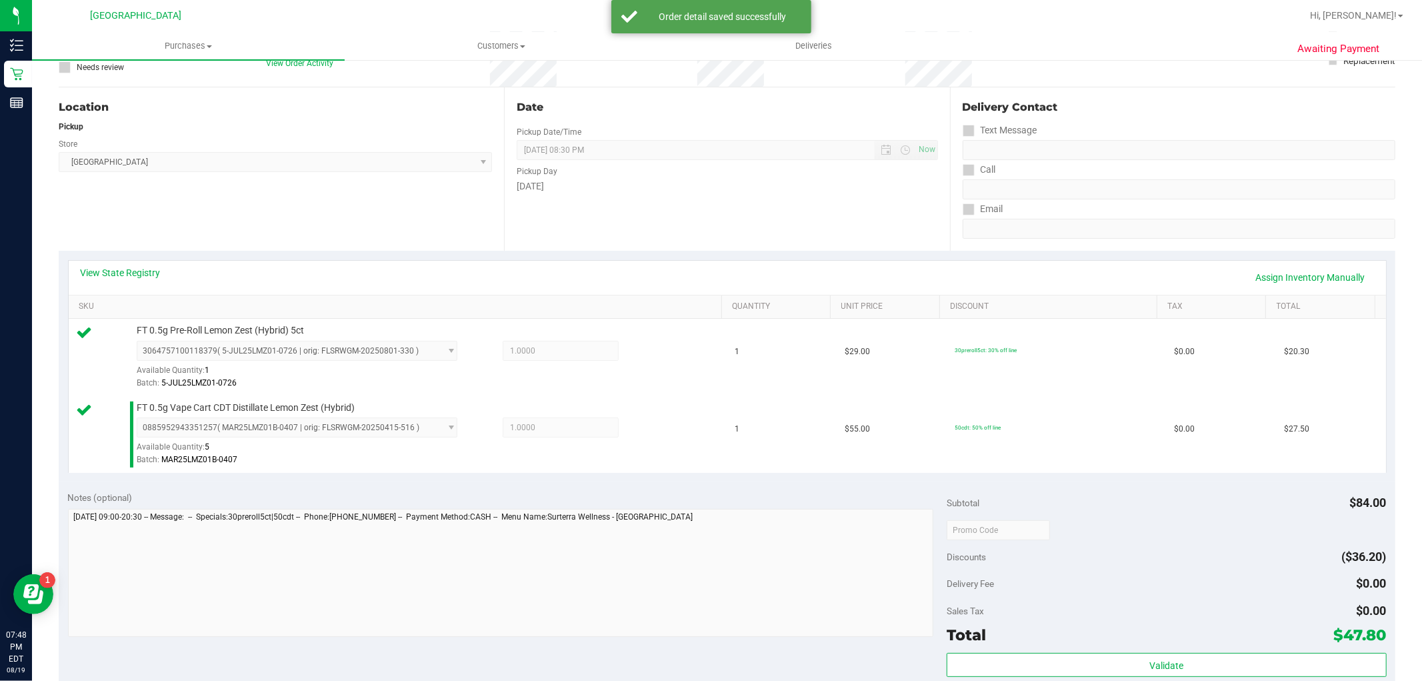
scroll to position [296, 0]
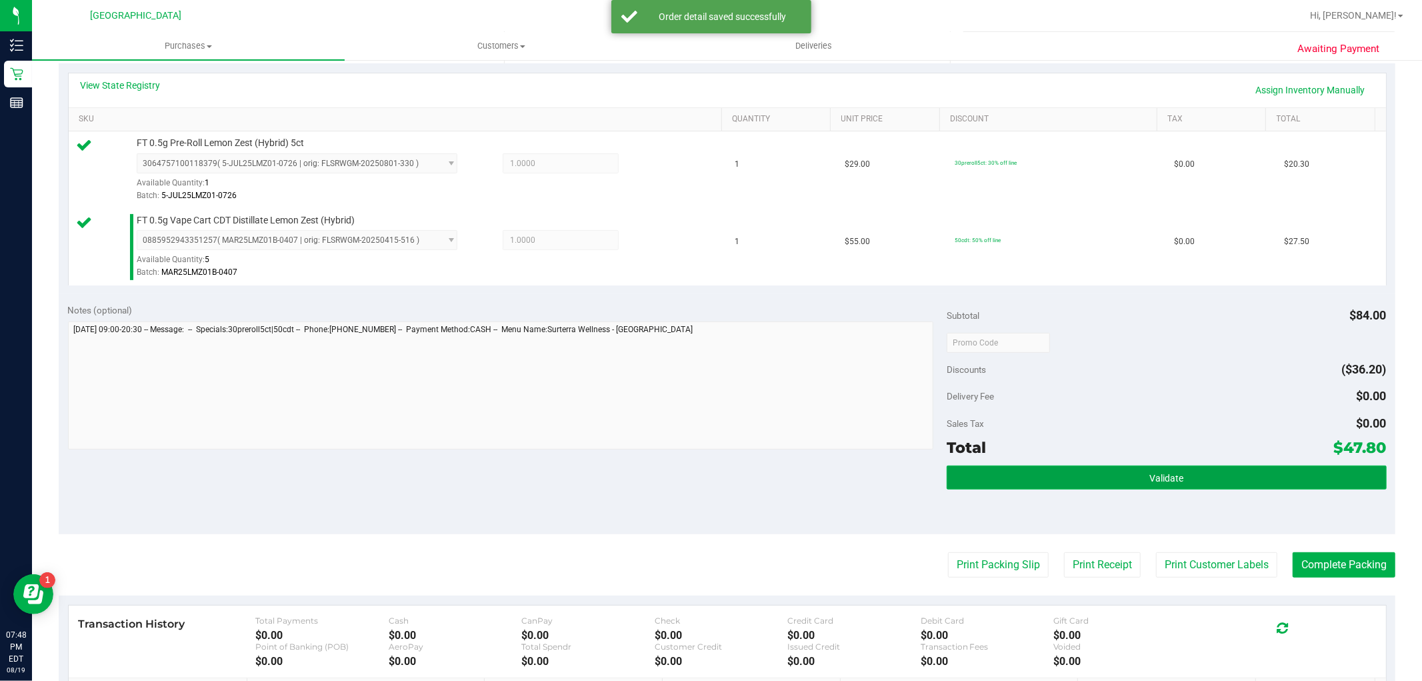
click at [1125, 472] on button "Validate" at bounding box center [1166, 477] width 439 height 24
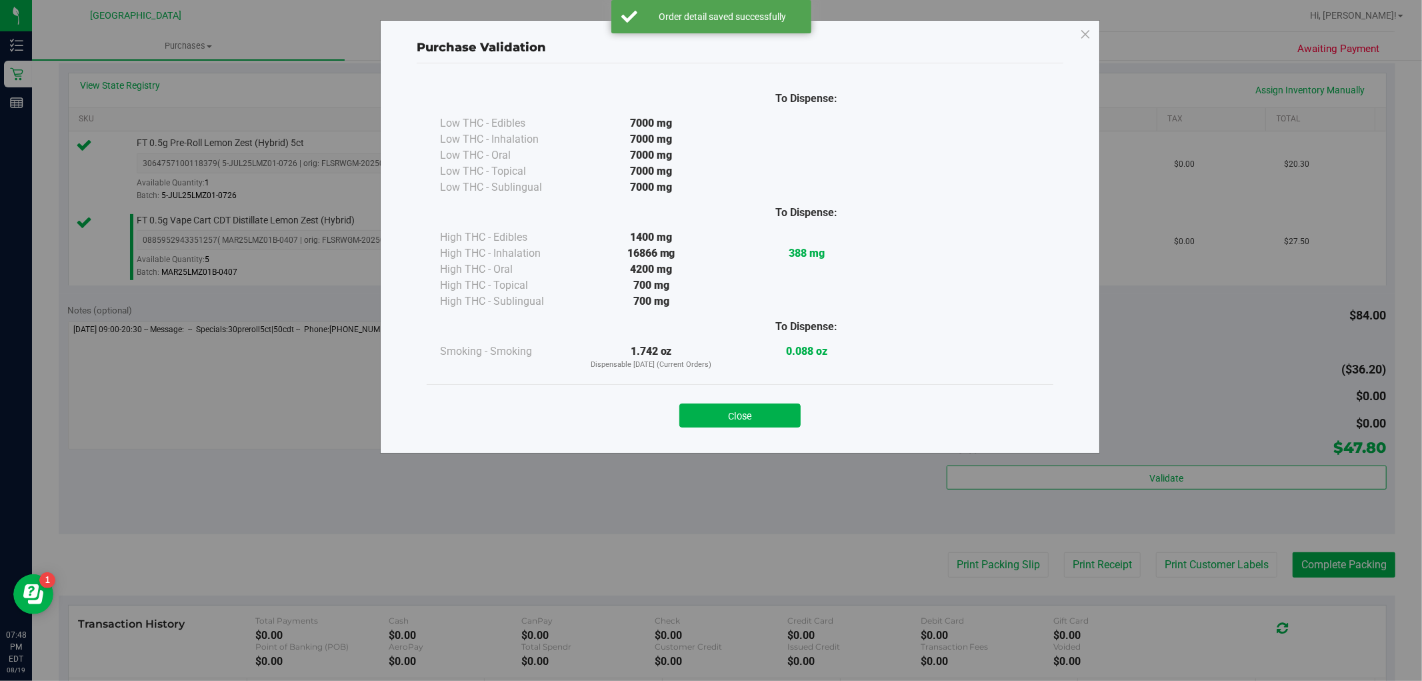
click at [1252, 569] on div "Purchase Validation To Dispense: Low THC - Edibles 7000 mg" at bounding box center [716, 340] width 1432 height 681
click at [721, 413] on button "Close" at bounding box center [739, 415] width 121 height 24
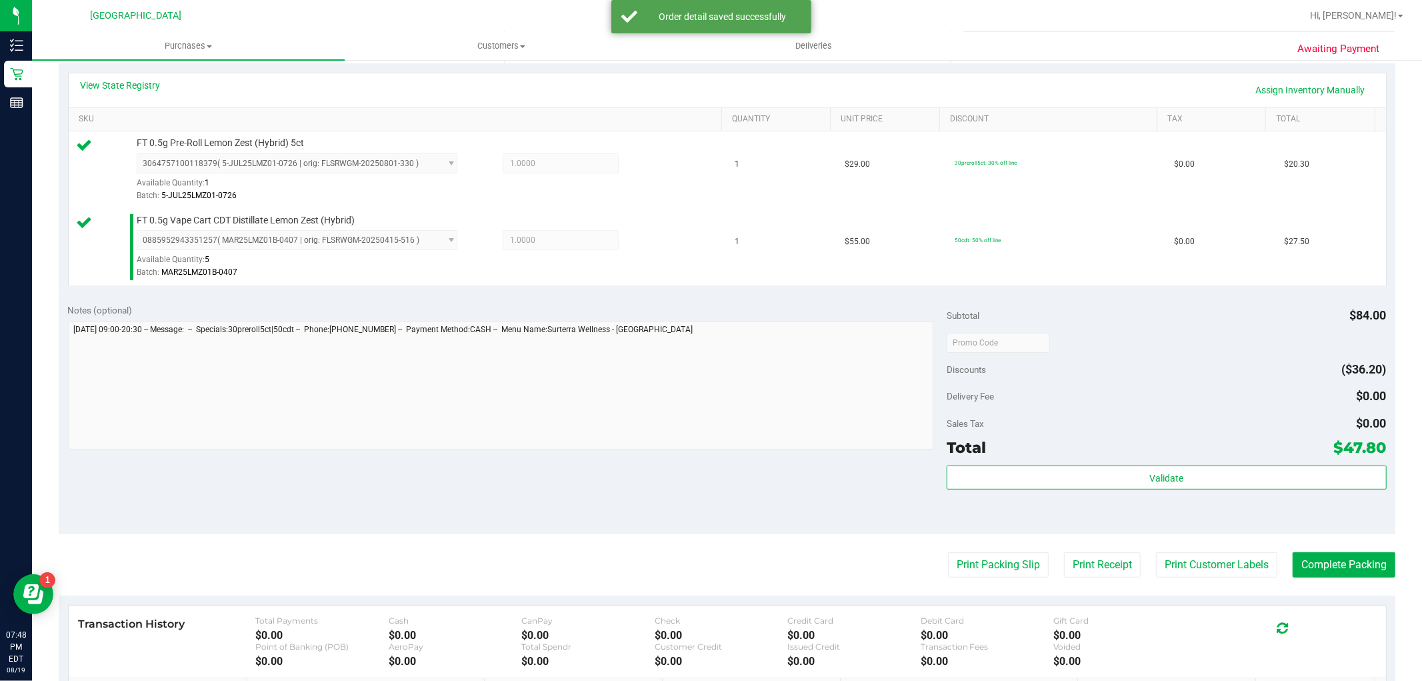
click at [1209, 581] on purchase-details "Back Edit Purchase Cancel Purchase View Profile # 11814766 BioTrack ID: - Submi…" at bounding box center [727, 310] width 1337 height 1069
click at [1205, 570] on button "Print Customer Labels" at bounding box center [1216, 564] width 121 height 25
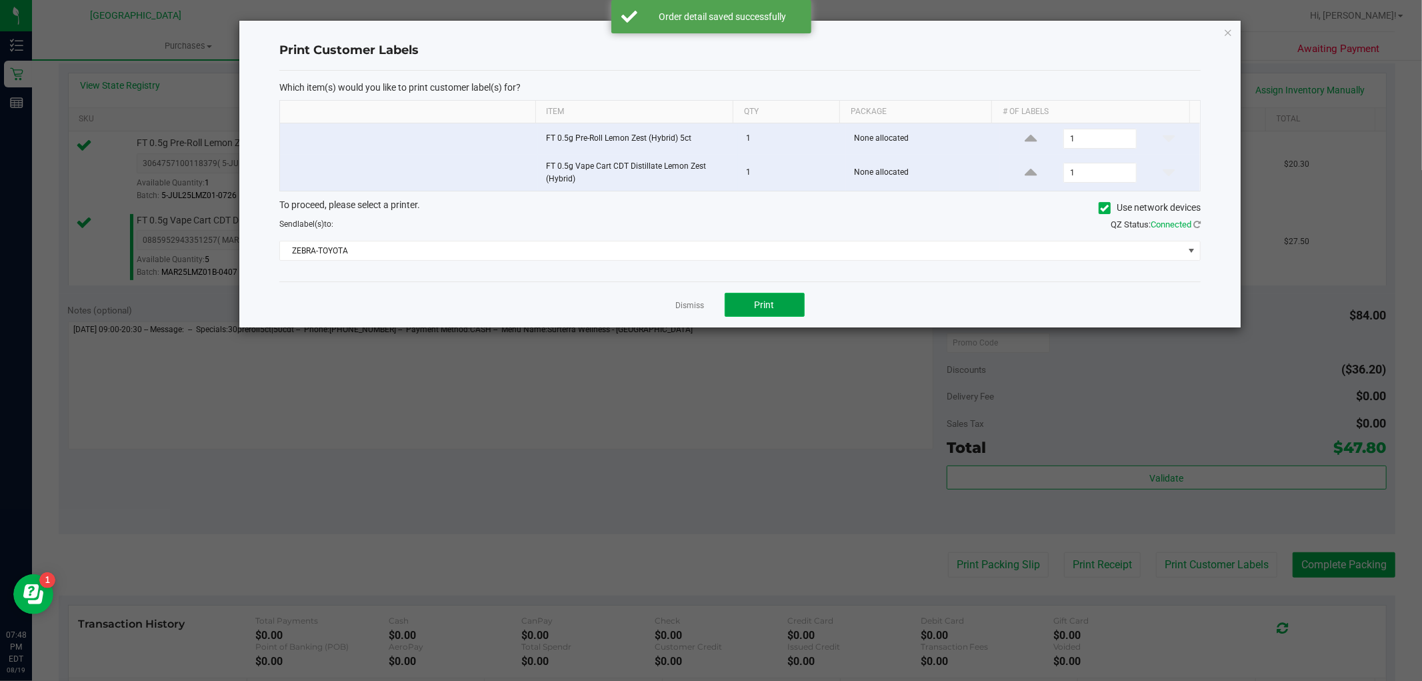
click at [773, 312] on button "Print" at bounding box center [765, 305] width 80 height 24
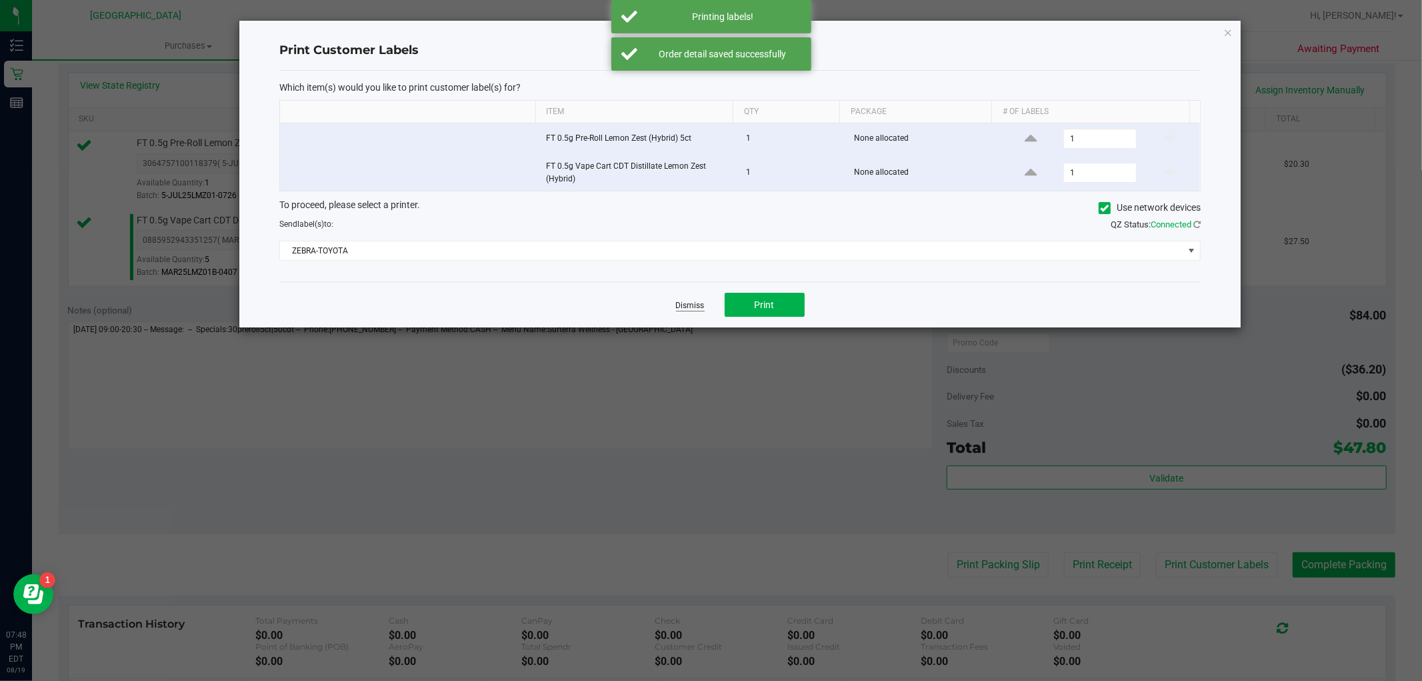
click at [695, 305] on link "Dismiss" at bounding box center [690, 305] width 29 height 11
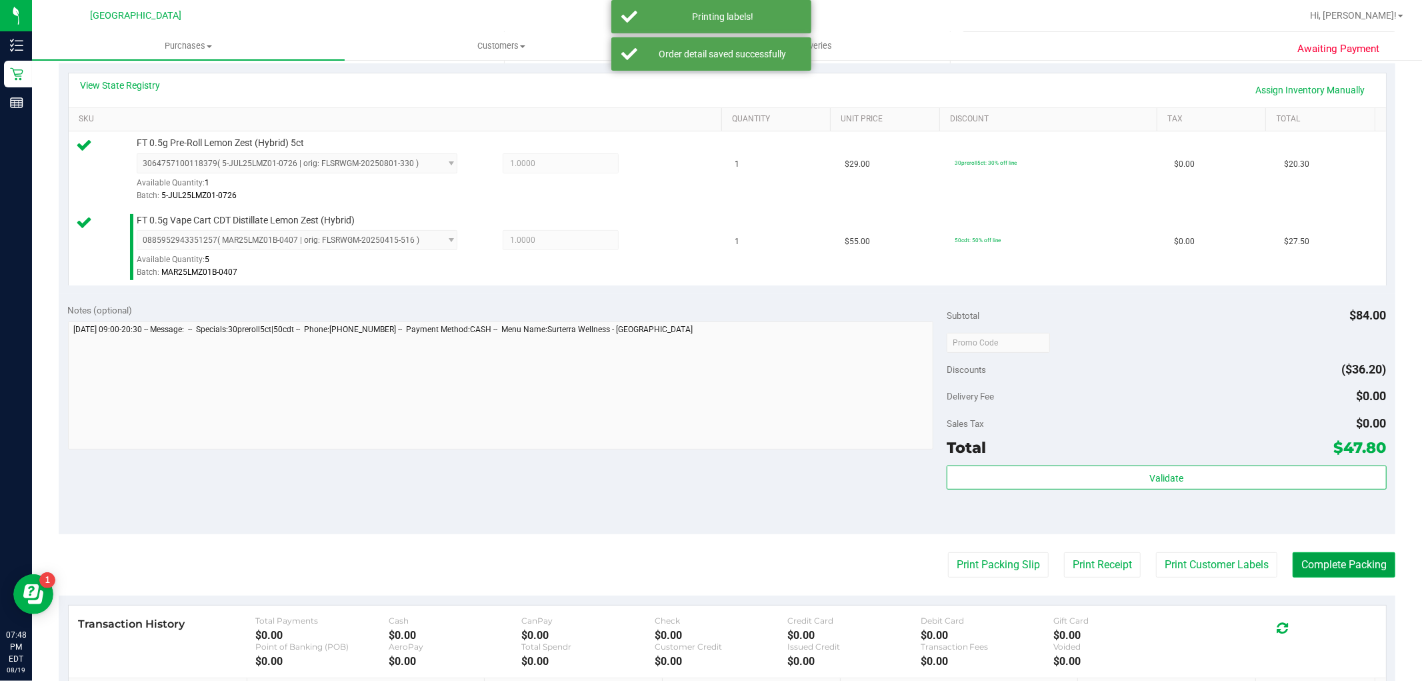
click at [1314, 577] on button "Complete Packing" at bounding box center [1344, 564] width 103 height 25
